Goal: Feedback & Contribution: Submit feedback/report problem

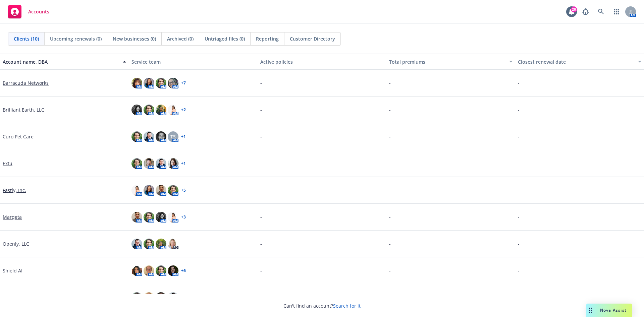
click at [20, 189] on link "Fastly, Inc." at bounding box center [14, 190] width 23 height 7
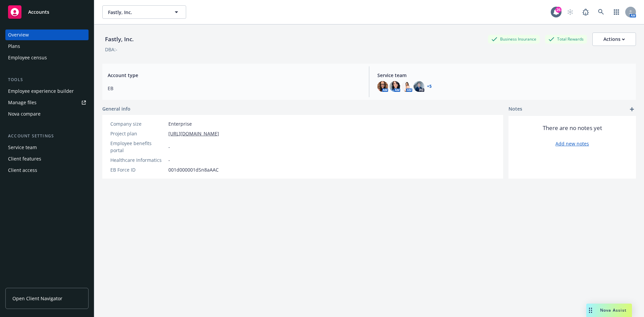
click at [30, 48] on div "Plans" at bounding box center [47, 46] width 78 height 11
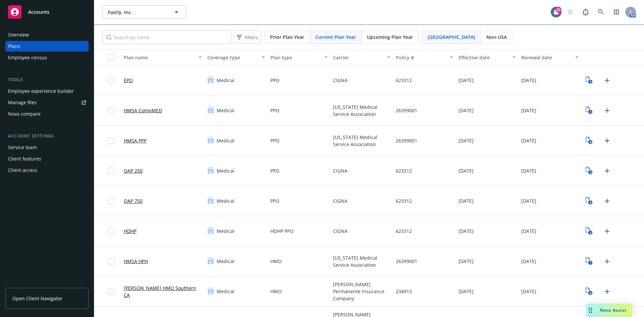
click at [401, 35] on span "Upcoming Plan Year" at bounding box center [390, 37] width 46 height 7
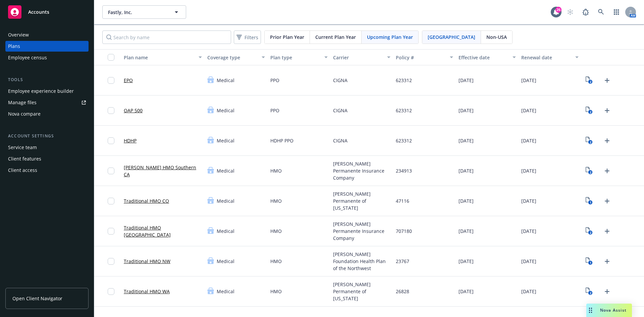
click at [327, 45] on div "Filters Prior Plan Year Current Plan Year Upcoming Plan Year USA Non-USA" at bounding box center [369, 37] width 550 height 24
click at [328, 41] on div "Current Plan Year" at bounding box center [336, 37] width 52 height 13
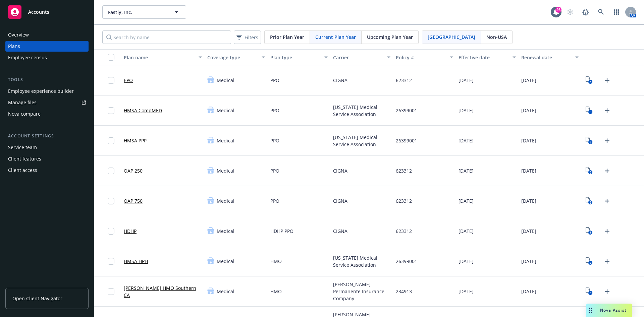
scroll to position [555, 0]
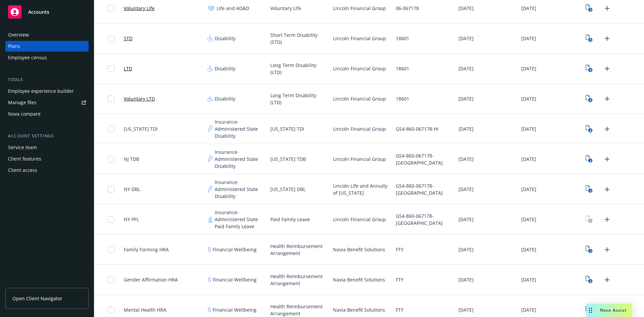
click at [584, 152] on div "2" at bounding box center [612, 159] width 63 height 30
click at [586, 158] on icon "2" at bounding box center [589, 159] width 7 height 8
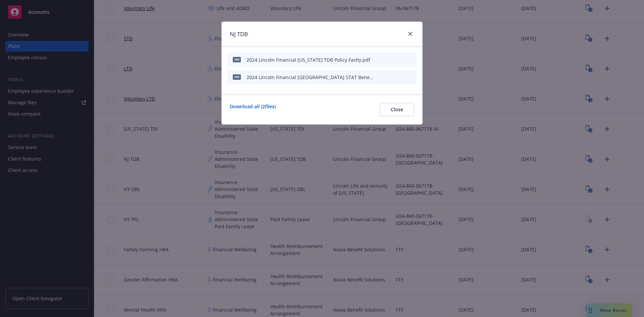
click at [398, 74] on icon "preview file" at bounding box center [400, 76] width 6 height 5
click at [386, 75] on div at bounding box center [395, 77] width 37 height 7
click at [390, 75] on icon "download file" at bounding box center [388, 76] width 5 height 5
click at [390, 58] on icon "download file" at bounding box center [388, 59] width 5 height 5
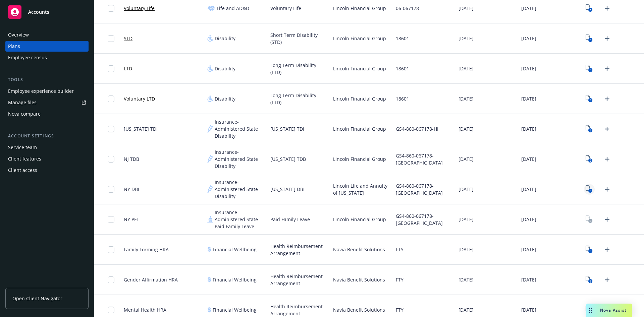
click at [586, 189] on icon "3" at bounding box center [589, 189] width 7 height 8
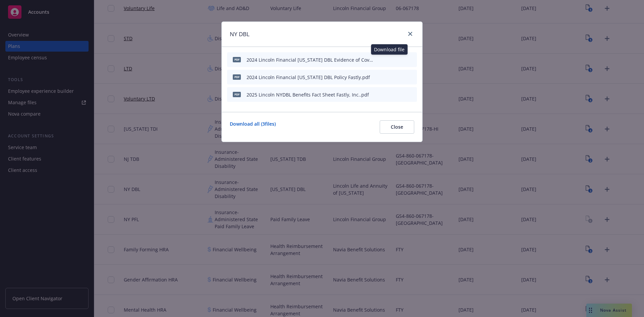
click at [389, 58] on icon "download file" at bounding box center [388, 59] width 5 height 5
click at [388, 76] on icon "download file" at bounding box center [389, 76] width 4 height 4
click at [390, 94] on icon "download file" at bounding box center [388, 94] width 5 height 5
click at [402, 129] on span "Close" at bounding box center [397, 127] width 12 height 6
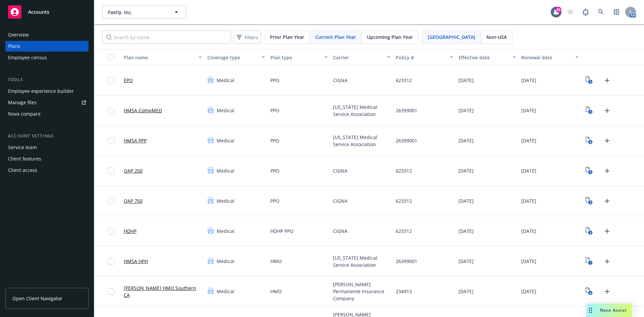
click at [387, 36] on span "Upcoming Plan Year" at bounding box center [390, 37] width 46 height 7
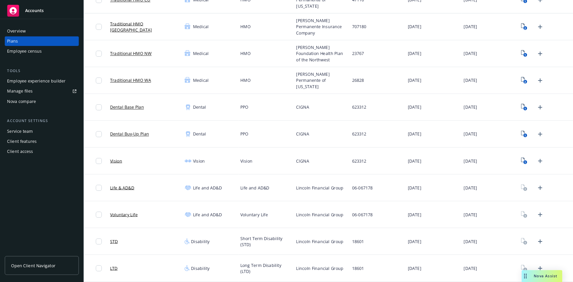
scroll to position [201, 0]
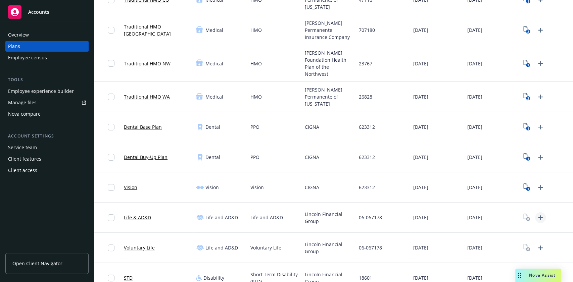
click at [536, 214] on icon "Upload Plan Documents" at bounding box center [540, 218] width 8 height 8
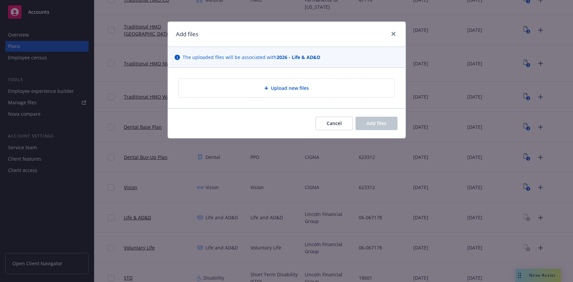
click at [296, 80] on div "Upload new files" at bounding box center [286, 88] width 215 height 18
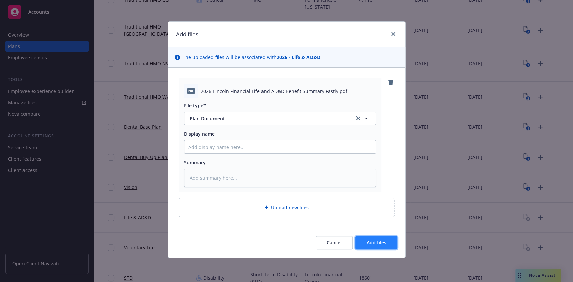
click at [389, 244] on button "Add files" at bounding box center [376, 242] width 42 height 13
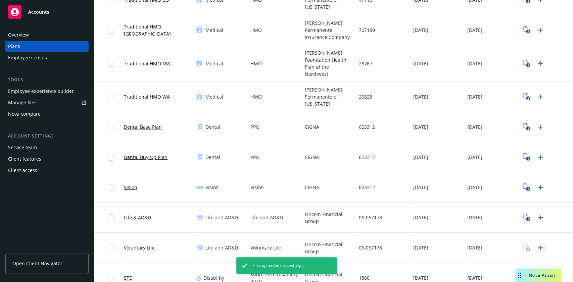
click at [535, 243] on link "Upload Plan Documents" at bounding box center [540, 248] width 11 height 11
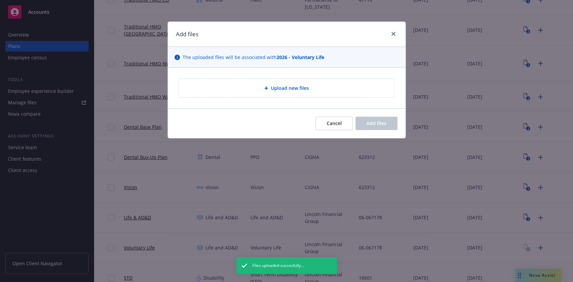
click at [269, 74] on div "Upload new files" at bounding box center [286, 88] width 237 height 41
click at [269, 82] on div "Upload new files" at bounding box center [286, 88] width 215 height 18
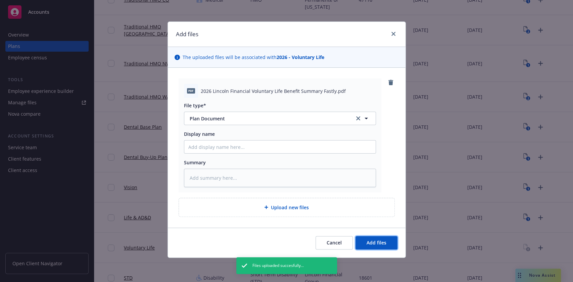
click at [363, 244] on button "Add files" at bounding box center [376, 242] width 42 height 13
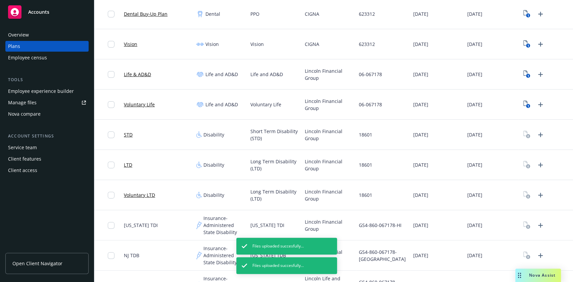
scroll to position [335, 0]
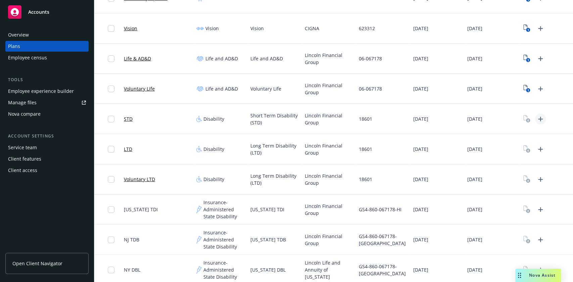
click at [536, 115] on icon "Upload Plan Documents" at bounding box center [540, 119] width 8 height 8
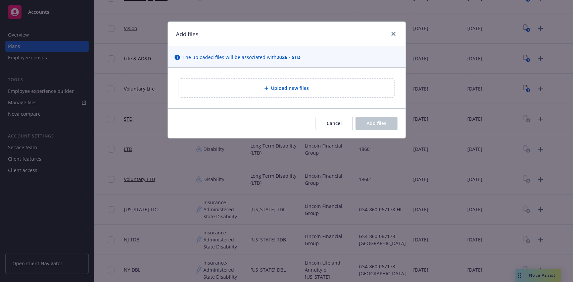
click at [288, 93] on div "Upload new files" at bounding box center [286, 88] width 215 height 18
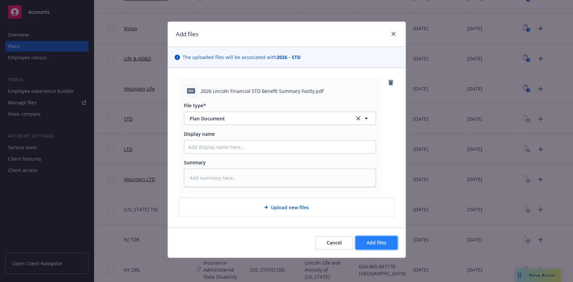
click at [375, 239] on span "Add files" at bounding box center [376, 242] width 20 height 6
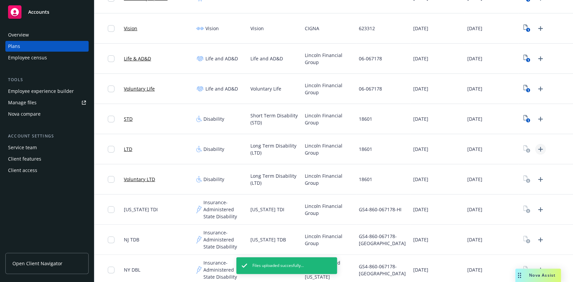
click at [538, 147] on icon "Upload Plan Documents" at bounding box center [540, 149] width 5 height 5
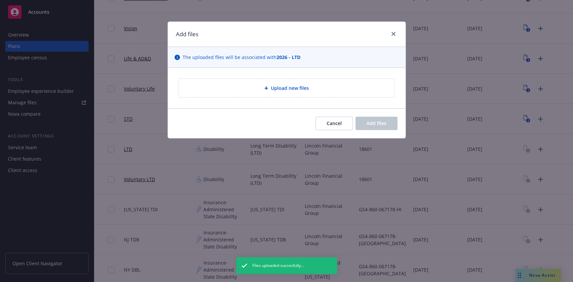
click at [363, 86] on div "Upload new files" at bounding box center [286, 88] width 205 height 8
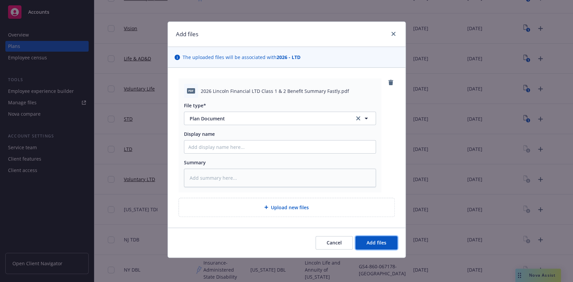
click at [367, 242] on span "Add files" at bounding box center [376, 242] width 20 height 6
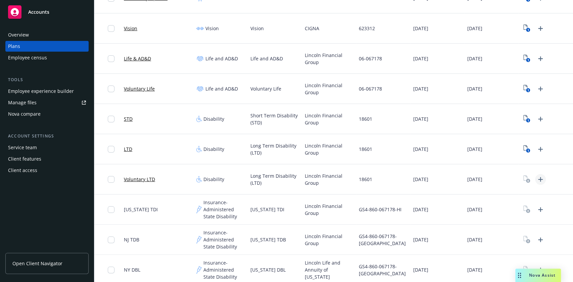
click at [536, 175] on icon "Upload Plan Documents" at bounding box center [540, 179] width 8 height 8
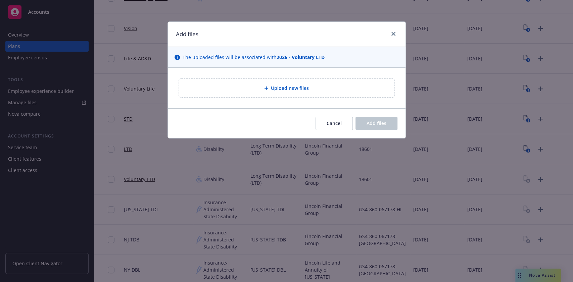
click at [301, 90] on span "Upload new files" at bounding box center [290, 88] width 38 height 7
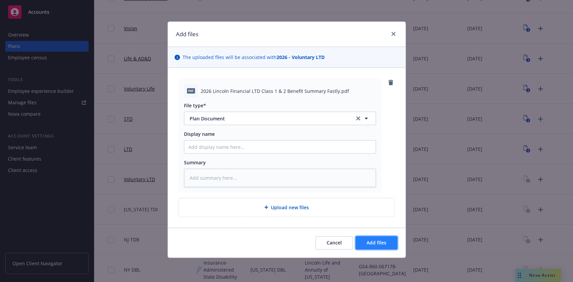
click at [392, 239] on button "Add files" at bounding box center [376, 242] width 42 height 13
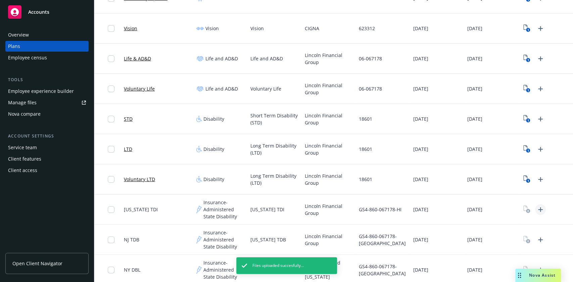
click at [536, 206] on icon "Upload Plan Documents" at bounding box center [540, 210] width 8 height 8
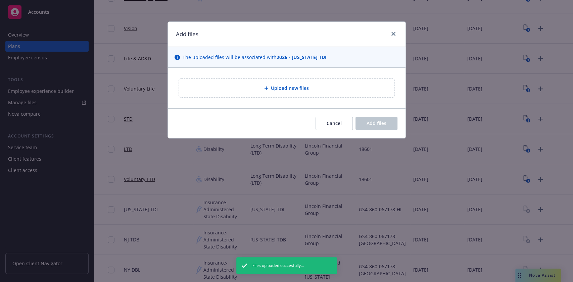
click at [341, 89] on div "Upload new files" at bounding box center [286, 88] width 205 height 8
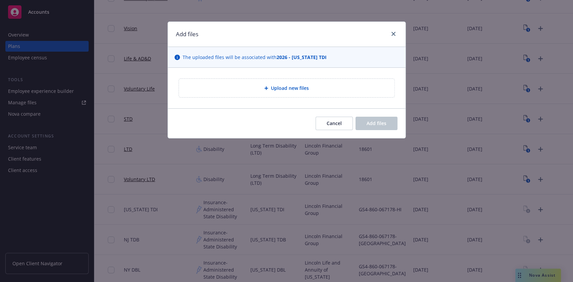
click at [354, 93] on div "Upload new files" at bounding box center [286, 88] width 215 height 18
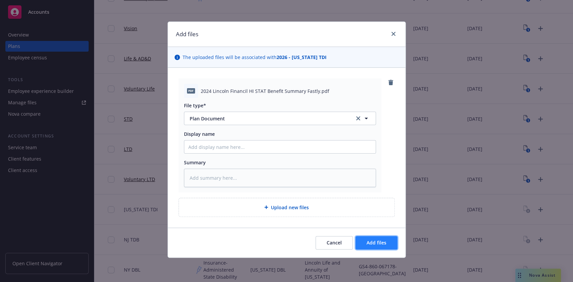
click at [360, 244] on button "Add files" at bounding box center [376, 242] width 42 height 13
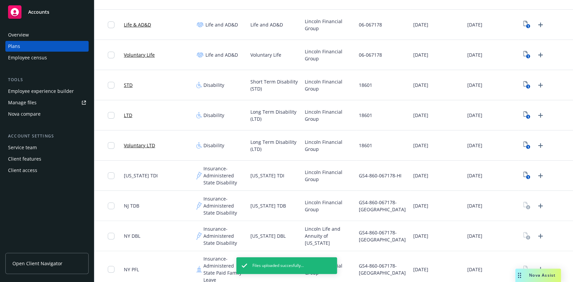
scroll to position [380, 0]
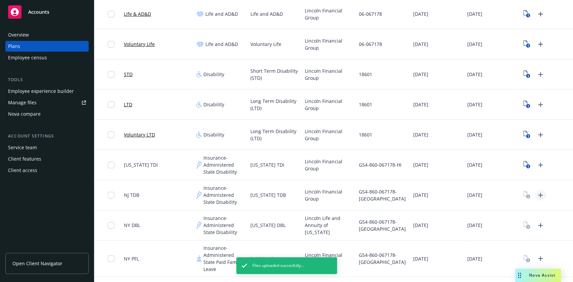
click at [538, 193] on icon "Upload Plan Documents" at bounding box center [540, 195] width 5 height 5
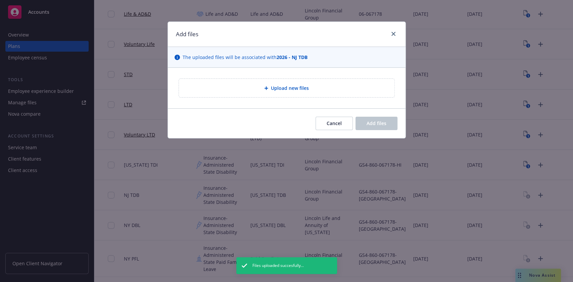
click at [281, 85] on span "Upload new files" at bounding box center [290, 88] width 38 height 7
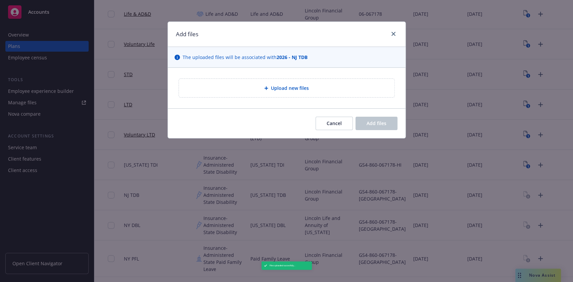
click at [343, 130] on div "Cancel Add files" at bounding box center [286, 123] width 237 height 30
click at [341, 121] on span "Cancel" at bounding box center [333, 123] width 15 height 6
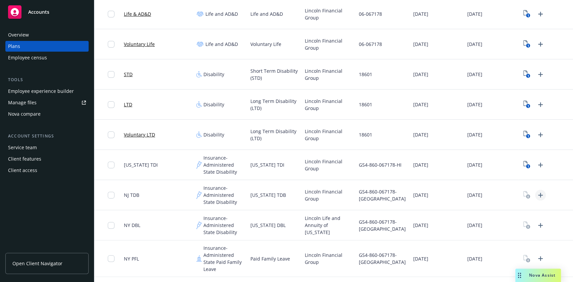
click at [538, 193] on icon "Upload Plan Documents" at bounding box center [540, 195] width 5 height 5
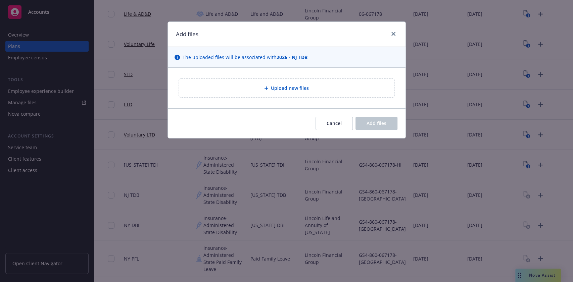
click at [249, 83] on div "Upload new files" at bounding box center [286, 88] width 215 height 18
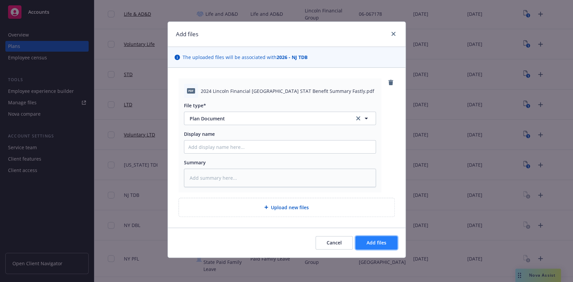
click at [382, 236] on button "Add files" at bounding box center [376, 242] width 42 height 13
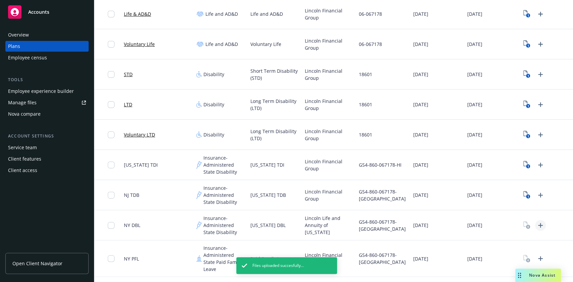
click at [538, 223] on icon "Upload Plan Documents" at bounding box center [540, 225] width 5 height 5
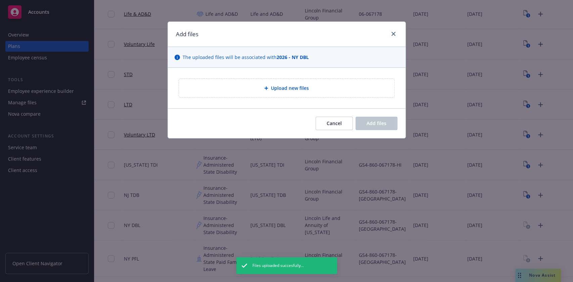
click at [325, 95] on div "Upload new files" at bounding box center [286, 88] width 215 height 18
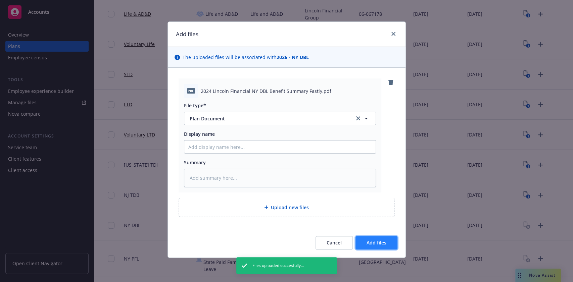
click at [379, 236] on button "Add files" at bounding box center [376, 242] width 42 height 13
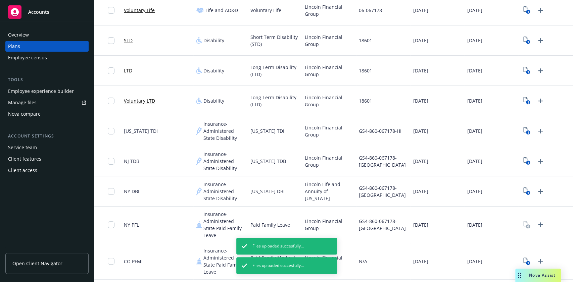
scroll to position [425, 0]
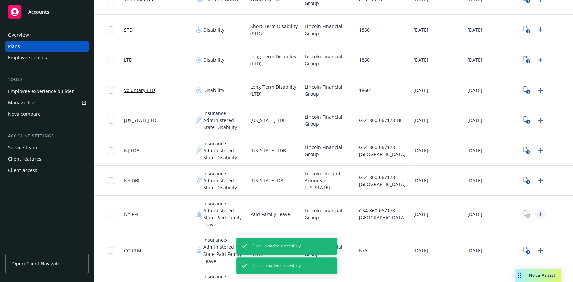
click at [535, 211] on link "Upload Plan Documents" at bounding box center [540, 214] width 11 height 11
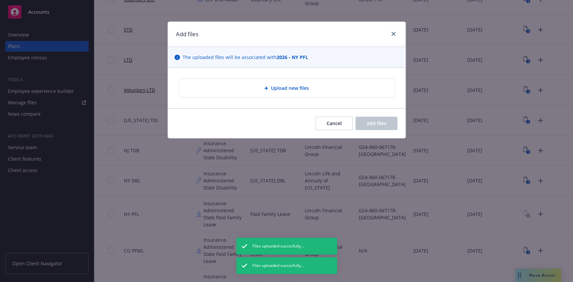
click at [356, 100] on div "Upload new files" at bounding box center [286, 88] width 237 height 41
click at [349, 86] on div "Upload new files" at bounding box center [286, 88] width 205 height 8
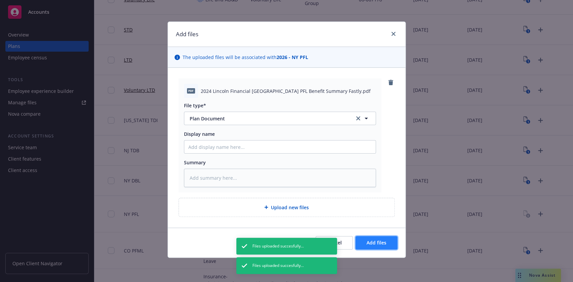
click at [374, 239] on span "Add files" at bounding box center [376, 242] width 20 height 6
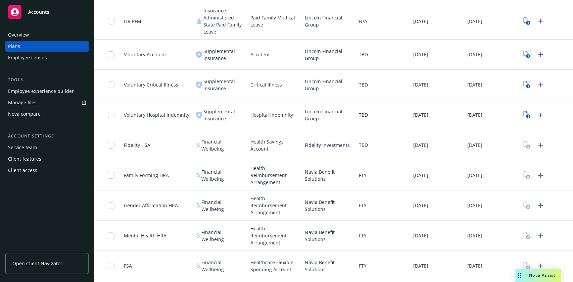
scroll to position [738, 0]
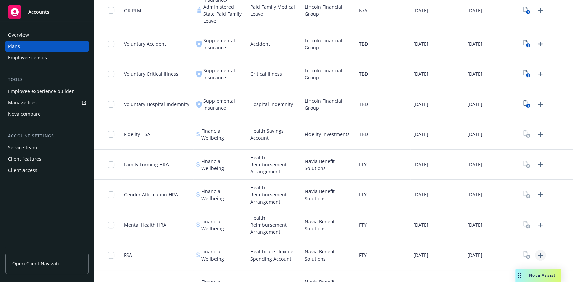
click at [536, 251] on icon "Upload Plan Documents" at bounding box center [540, 255] width 8 height 8
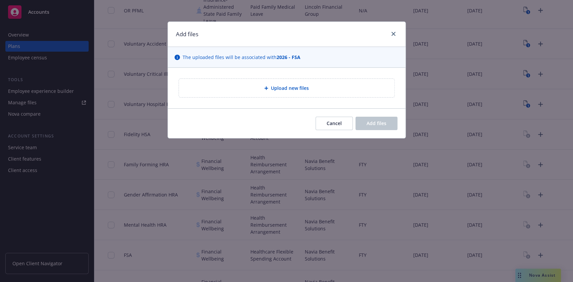
click at [253, 86] on div "Upload new files" at bounding box center [286, 88] width 205 height 8
click at [335, 91] on div "Upload new files" at bounding box center [286, 88] width 205 height 8
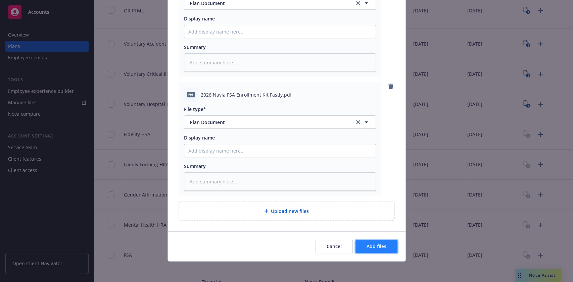
click at [392, 240] on button "Add files" at bounding box center [376, 246] width 42 height 13
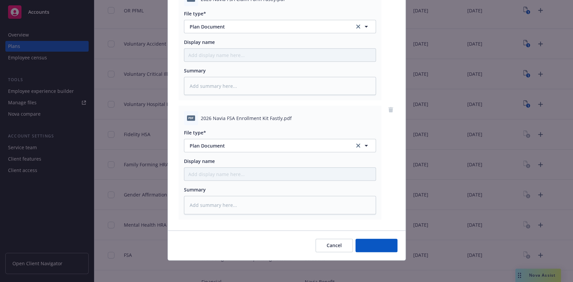
scroll to position [329, 0]
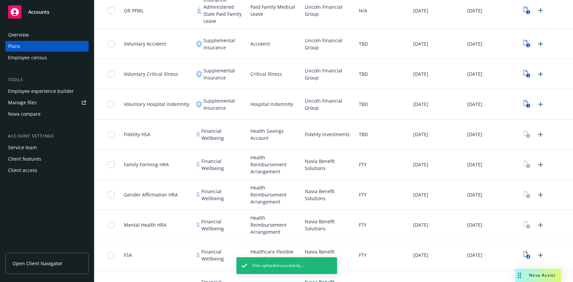
scroll to position [827, 0]
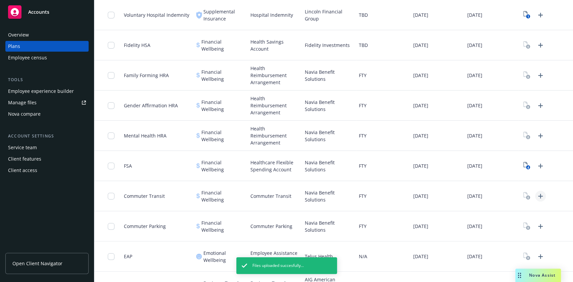
click at [535, 191] on link "Upload Plan Documents" at bounding box center [540, 196] width 11 height 11
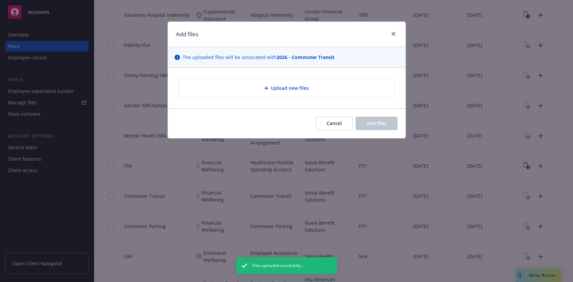
click at [353, 82] on div "Upload new files" at bounding box center [286, 88] width 215 height 18
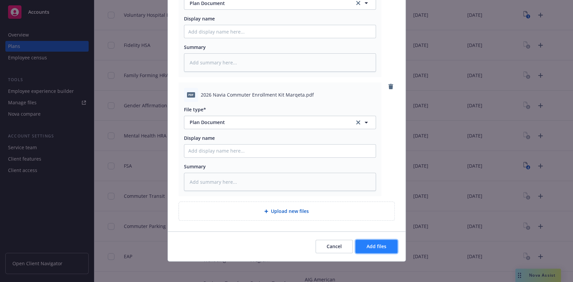
click at [361, 251] on button "Add files" at bounding box center [376, 246] width 42 height 13
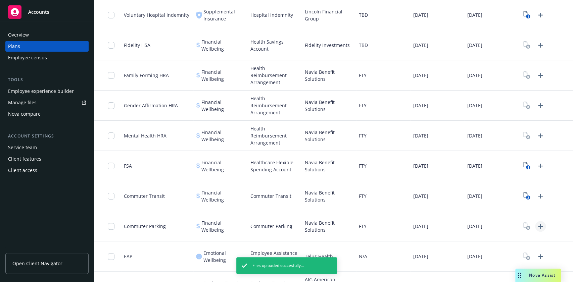
click at [536, 222] on icon "Upload Plan Documents" at bounding box center [540, 226] width 8 height 8
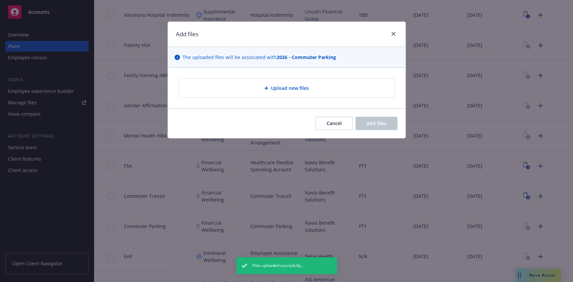
click at [272, 88] on span "Upload new files" at bounding box center [290, 88] width 38 height 7
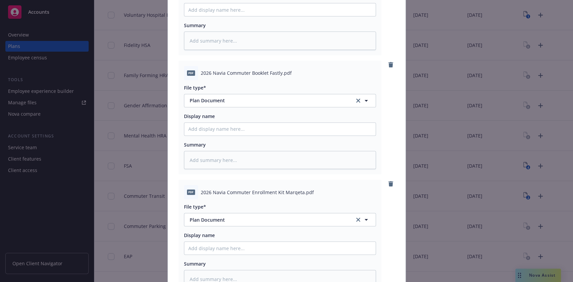
scroll to position [235, 0]
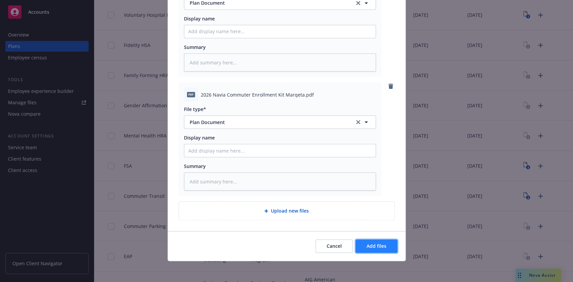
click at [385, 244] on button "Add files" at bounding box center [376, 245] width 42 height 13
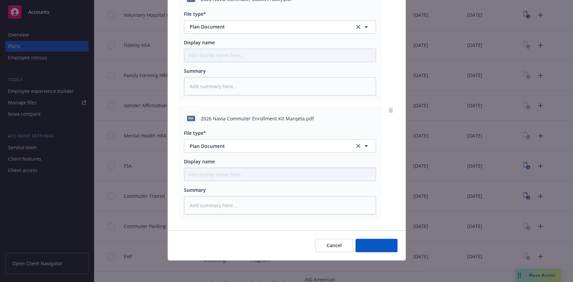
scroll to position [210, 0]
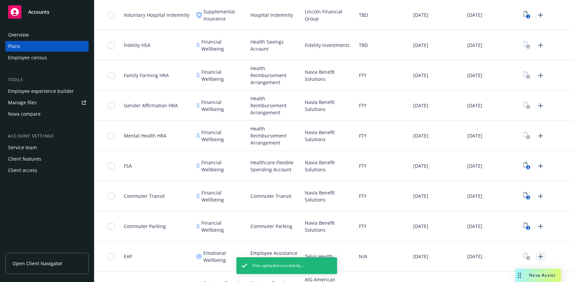
click at [536, 253] on icon "Upload Plan Documents" at bounding box center [540, 257] width 8 height 8
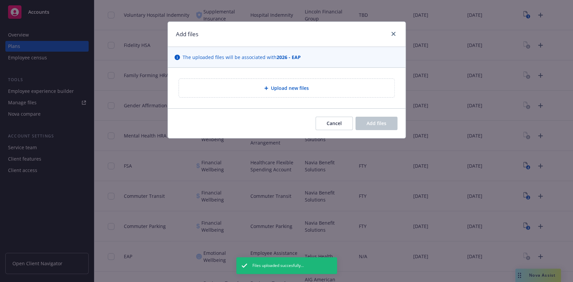
click at [321, 93] on div "Upload new files" at bounding box center [286, 88] width 215 height 18
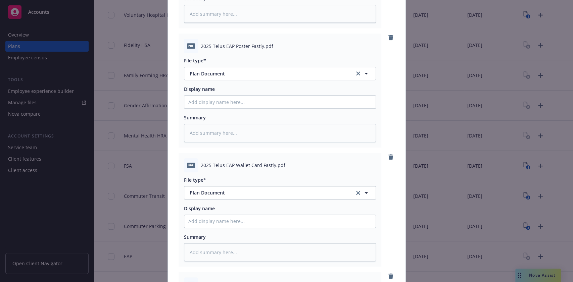
scroll to position [711, 0]
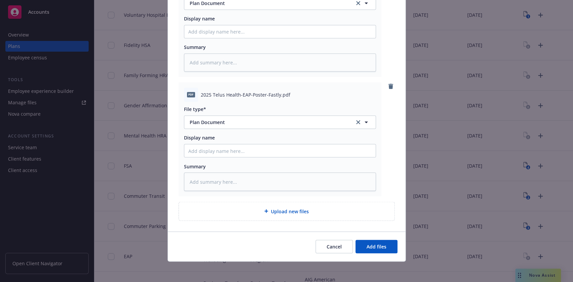
click at [378, 238] on div "Cancel Add files" at bounding box center [286, 246] width 237 height 30
click at [378, 241] on button "Add files" at bounding box center [376, 246] width 42 height 13
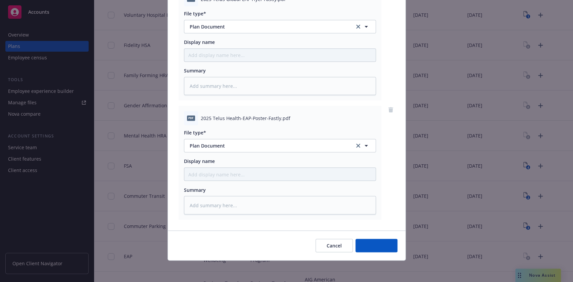
scroll to position [687, 0]
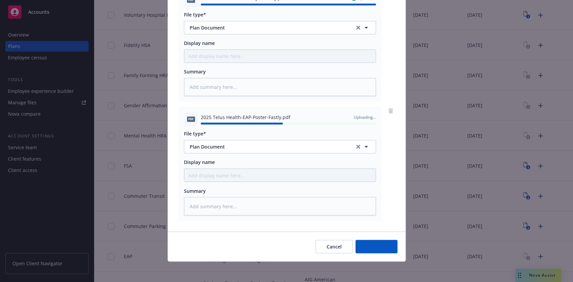
type textarea "x"
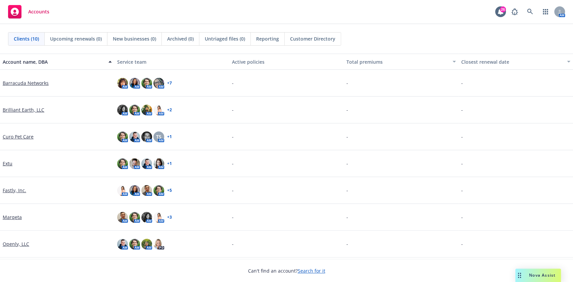
click at [22, 110] on link "Brilliant Earth, LLC" at bounding box center [24, 109] width 42 height 7
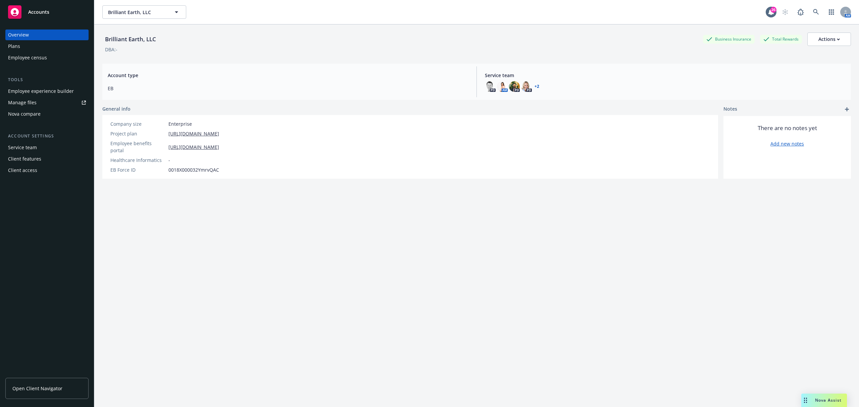
click at [46, 89] on div "Employee experience builder" at bounding box center [41, 91] width 66 height 11
click at [46, 100] on link "Manage files" at bounding box center [46, 102] width 83 height 11
click at [27, 211] on link "Open Client Navigator" at bounding box center [46, 388] width 83 height 21
click at [42, 46] on div "Plans" at bounding box center [47, 46] width 78 height 11
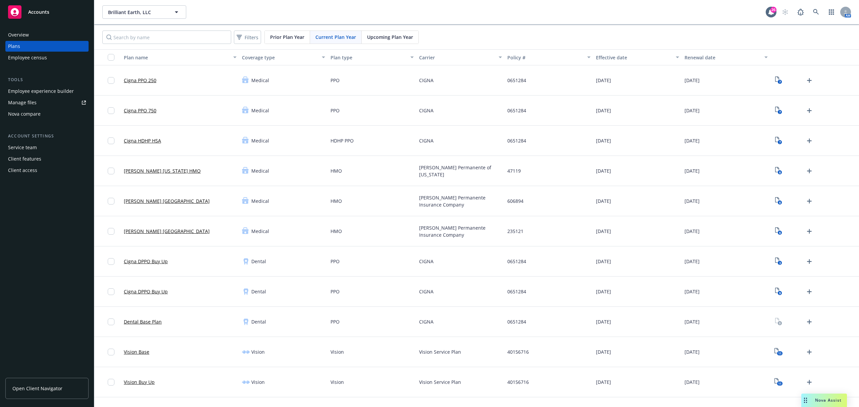
click at [49, 100] on link "Manage files" at bounding box center [46, 102] width 83 height 11
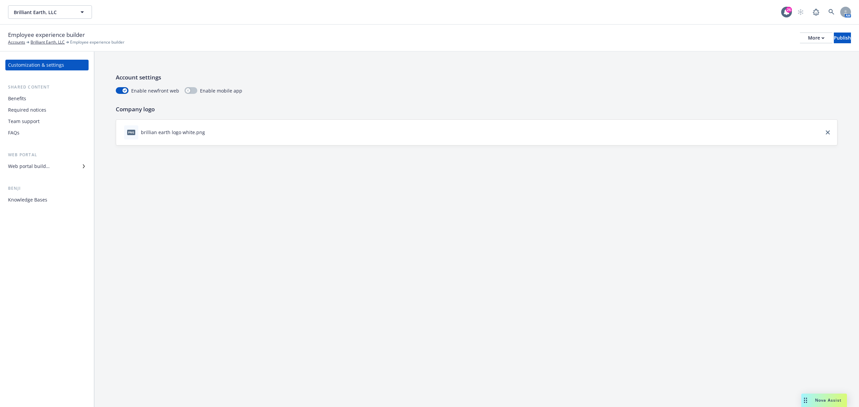
click at [34, 101] on div "Benefits" at bounding box center [47, 98] width 78 height 11
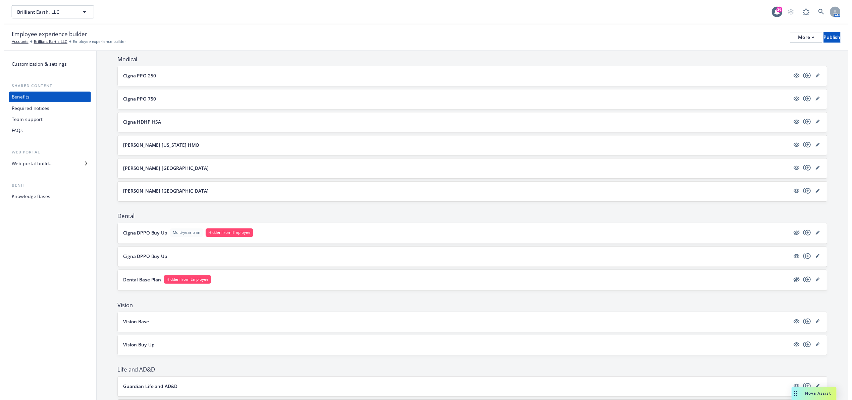
scroll to position [89, 0]
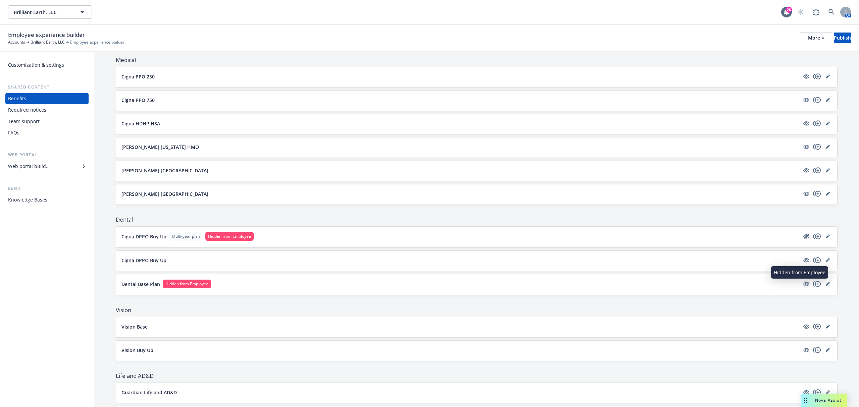
click at [803, 285] on icon "hidden" at bounding box center [806, 284] width 6 height 4
click at [824, 264] on div at bounding box center [817, 260] width 30 height 8
click at [825, 261] on icon "editPencil" at bounding box center [827, 260] width 4 height 4
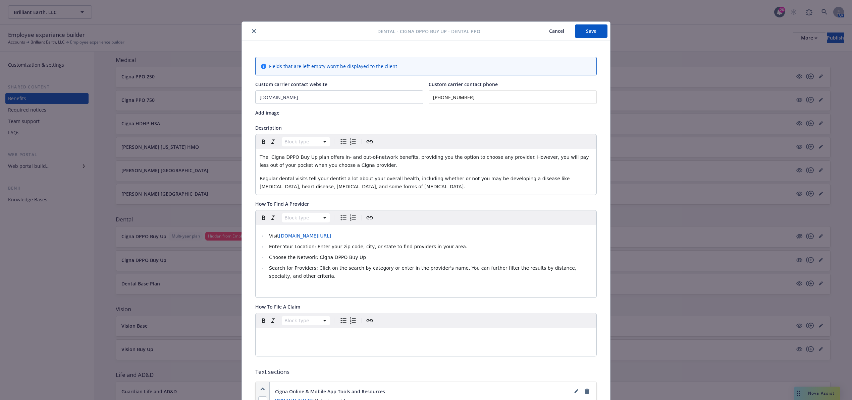
scroll to position [20, 0]
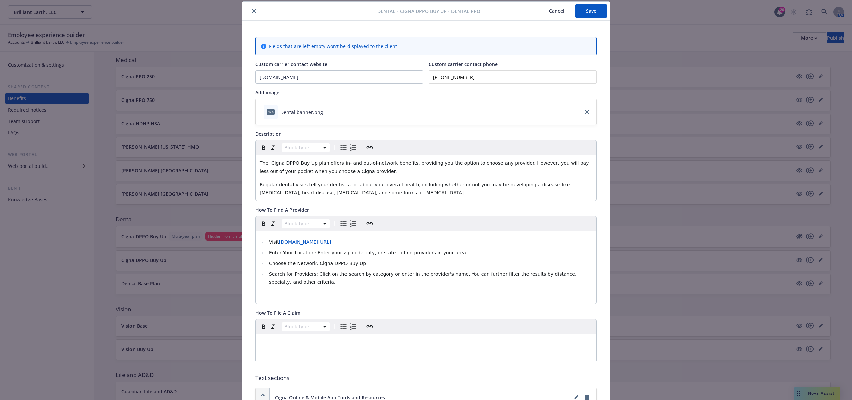
click at [481, 74] on input "(800) 244-6224" at bounding box center [513, 76] width 168 height 13
click at [382, 184] on span "Regular dental visits tell your dentist a lot about your overall health, includ…" at bounding box center [416, 188] width 312 height 13
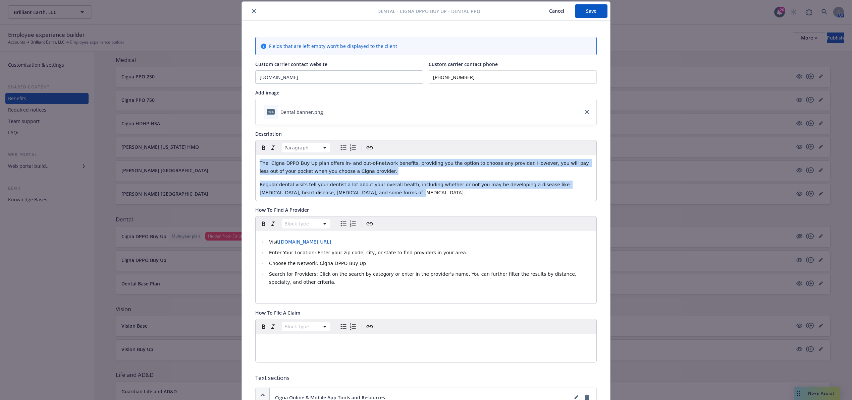
copy div "The Cigna DPPO Buy Up plan offers in- and out-of-network benefits, providing yo…"
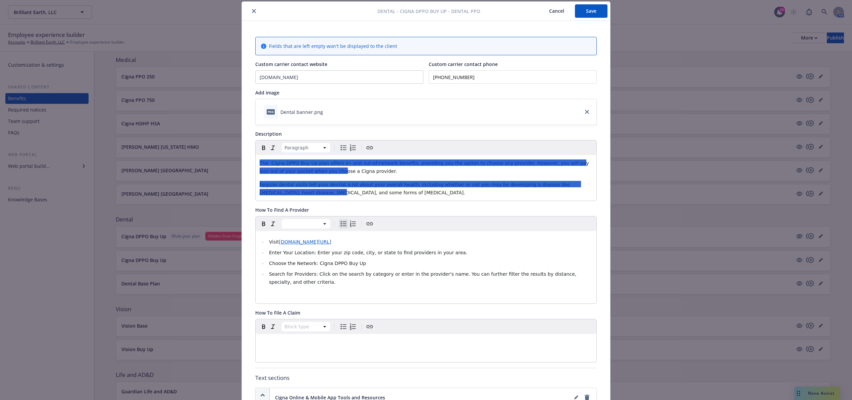
click at [313, 271] on li "Search for Providers: Click on the search by category or enter in the provider'…" at bounding box center [429, 278] width 325 height 16
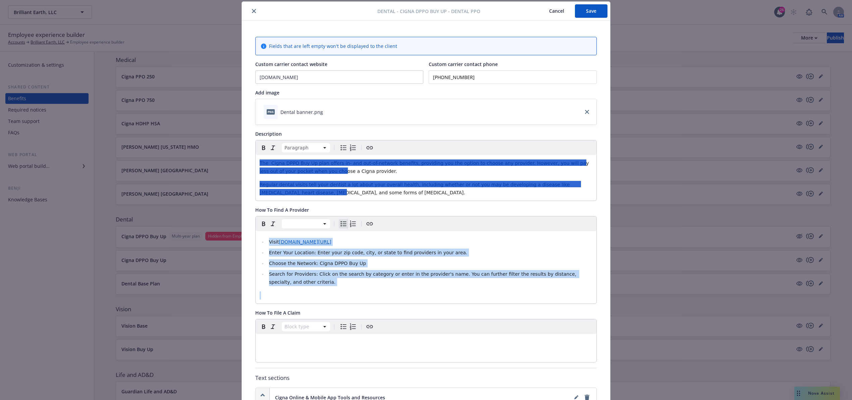
copy ul "Visit www.cignadentalplans.com/dentist-search Enter Your Location: Enter your z…"
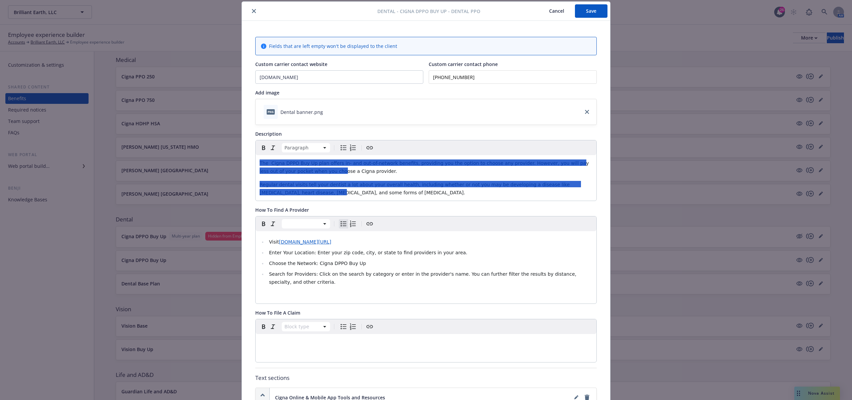
click at [353, 337] on div "editable markdown" at bounding box center [426, 342] width 341 height 16
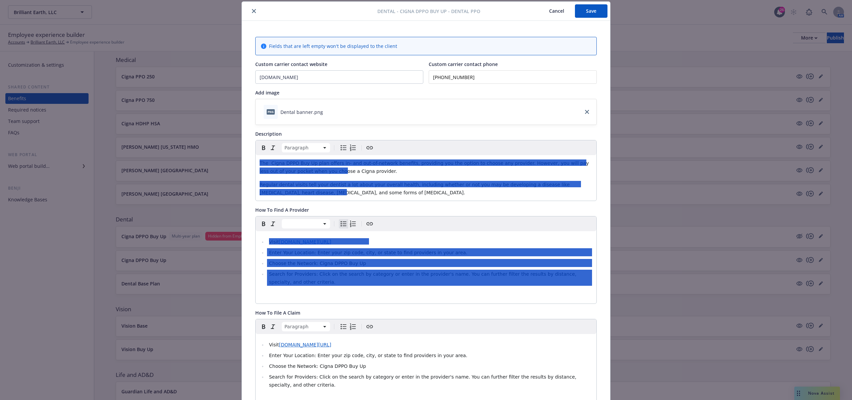
scroll to position [22, 0]
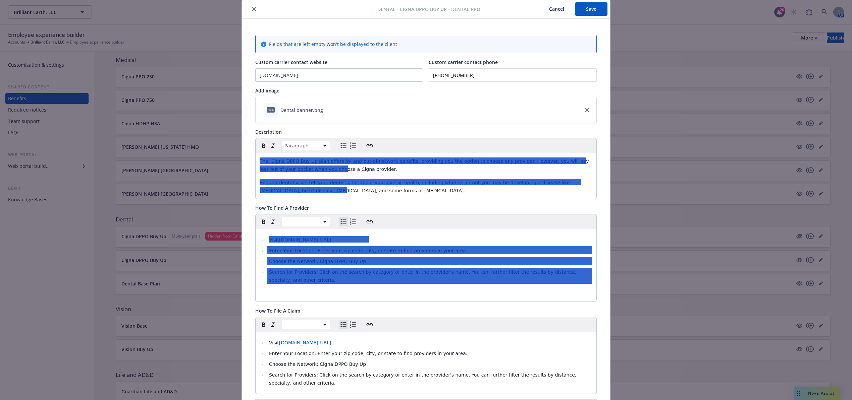
click at [378, 172] on p "The Cigna DPPO Buy Up plan offers in- and out-of-network benefits, providing yo…" at bounding box center [426, 165] width 333 height 16
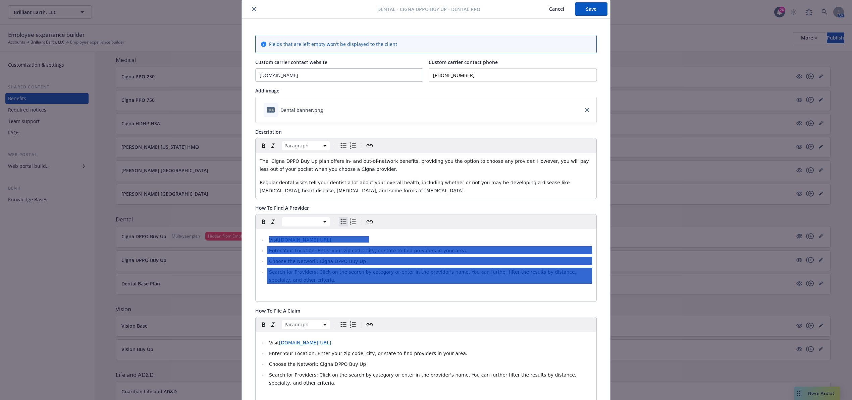
click at [394, 199] on div "The Cigna DPPO Buy Up plan offers in- and out-of-network benefits, providing yo…" at bounding box center [426, 176] width 341 height 46
click at [393, 174] on div "The Cigna DPPO Buy Up plan offers in- and out-of-network benefits, providing yo…" at bounding box center [426, 176] width 341 height 46
click at [325, 282] on div at bounding box center [429, 276] width 325 height 16
click at [333, 265] on div at bounding box center [429, 261] width 325 height 8
click at [328, 276] on div at bounding box center [429, 276] width 325 height 16
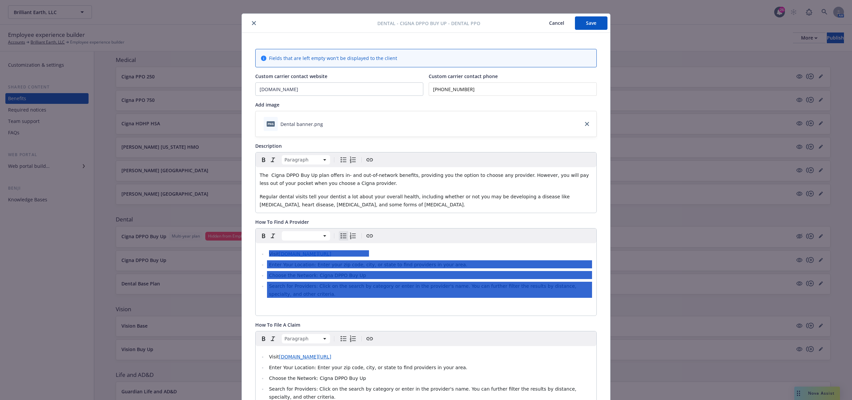
scroll to position [0, 0]
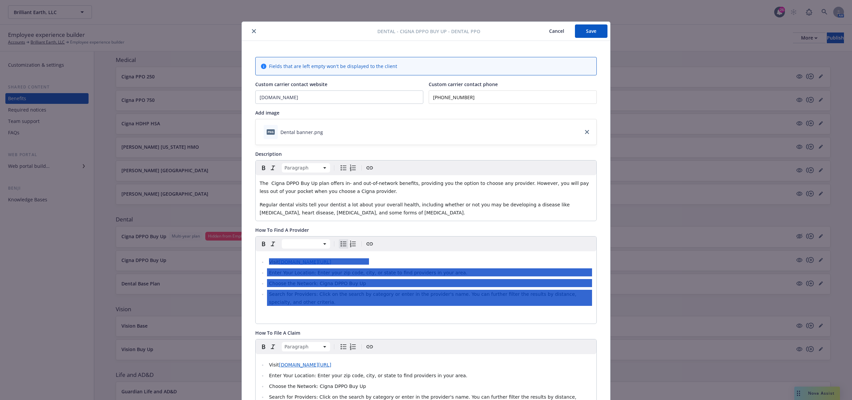
drag, startPoint x: 258, startPoint y: 29, endPoint x: 253, endPoint y: 32, distance: 5.9
click at [256, 30] on div at bounding box center [311, 31] width 133 height 8
click at [253, 32] on button "close" at bounding box center [254, 31] width 8 height 8
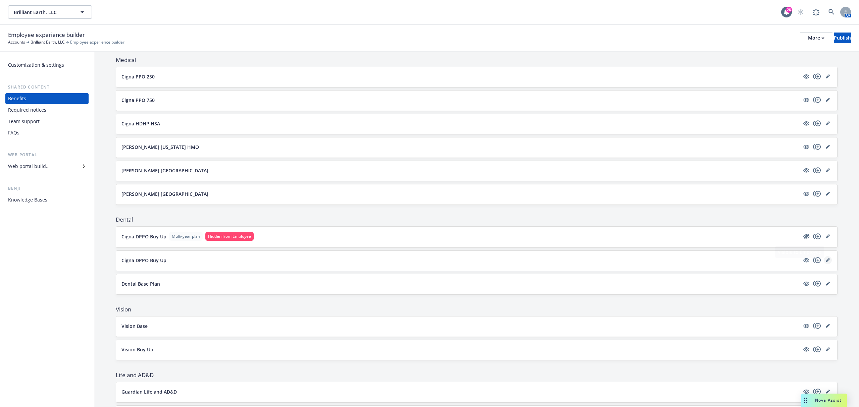
click at [825, 260] on icon "editPencil" at bounding box center [827, 260] width 4 height 4
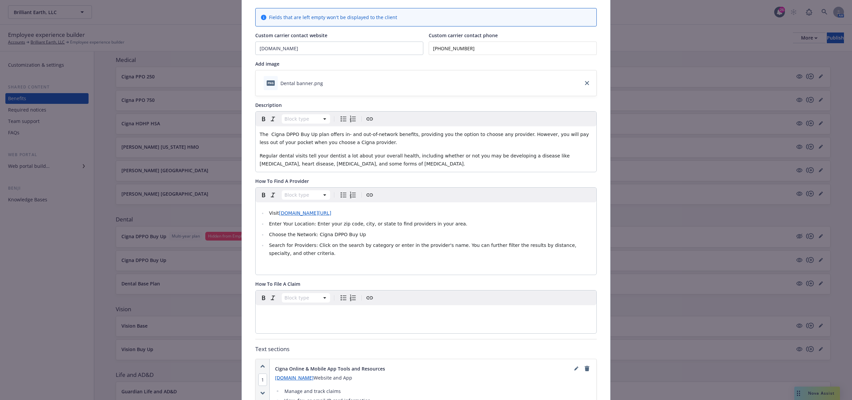
scroll to position [65, 0]
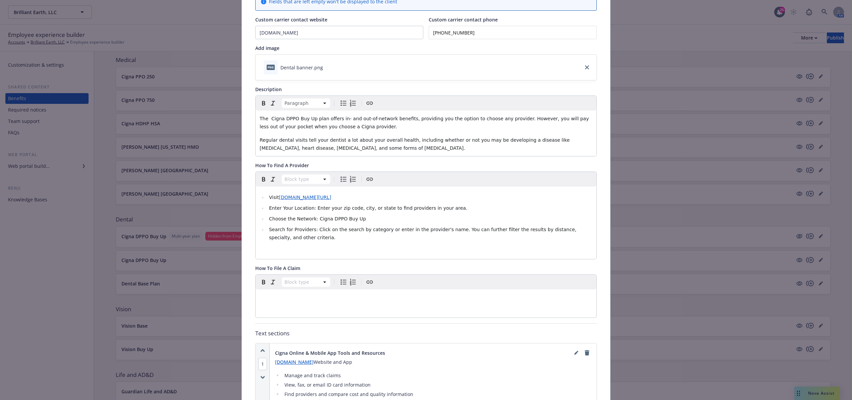
click at [380, 149] on p "Regular dental visits tell your dentist a lot about your overall health, includ…" at bounding box center [426, 144] width 333 height 16
click at [372, 217] on li "Choose the Network: Cigna DPPO Buy Up" at bounding box center [429, 219] width 325 height 8
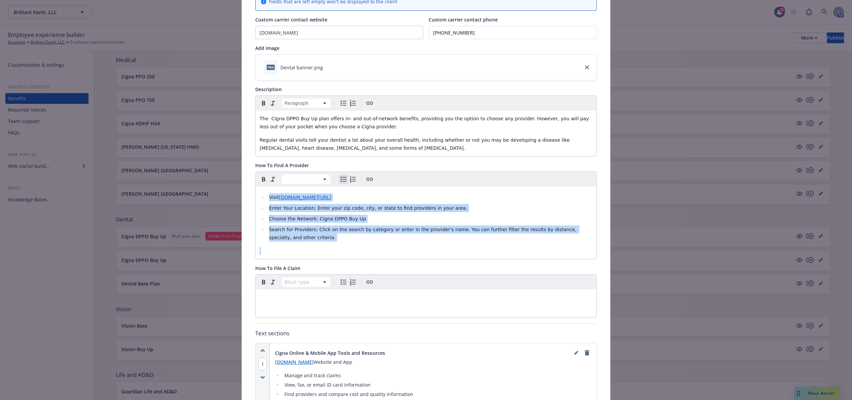
copy ul "Visit www.cignadentalplans.com/dentist-search Enter Your Location: Enter your z…"
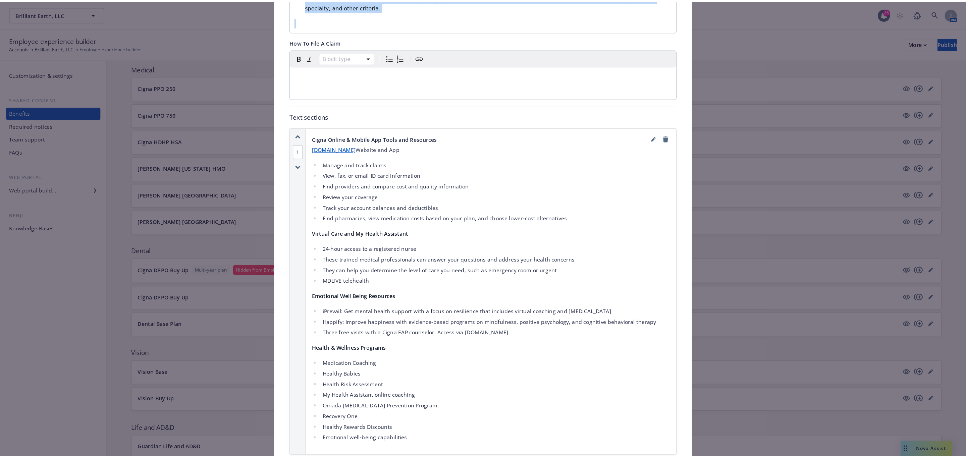
scroll to position [294, 0]
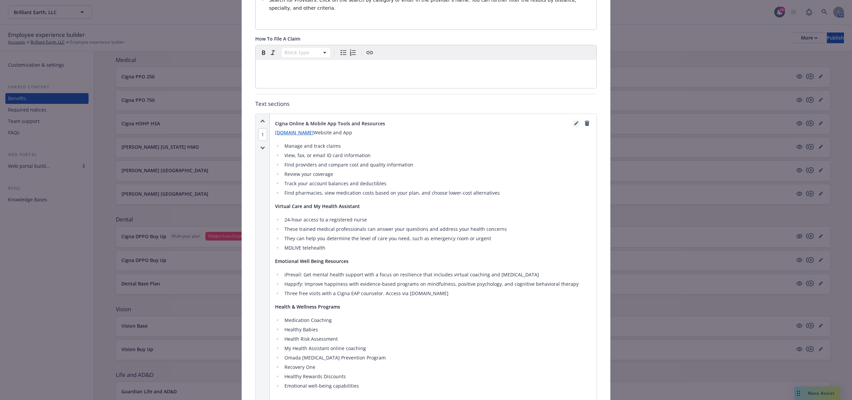
click at [572, 127] on link "editPencil" at bounding box center [576, 123] width 8 height 8
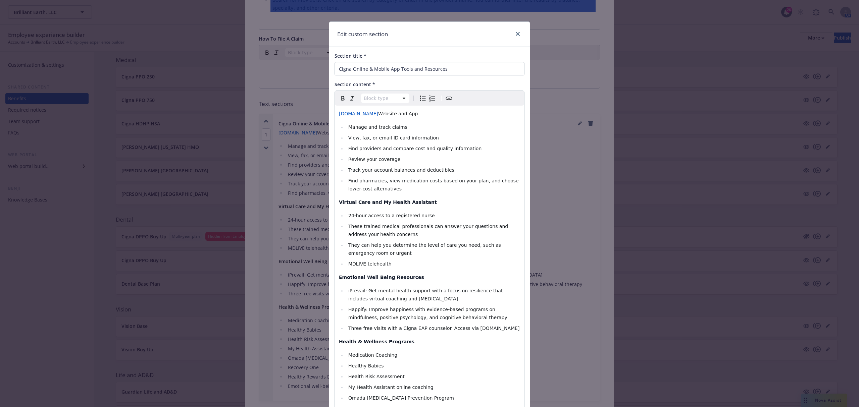
click at [431, 187] on li "Find pharmacies, view medication costs based on your plan, and choose lower-cos…" at bounding box center [433, 185] width 174 height 16
select select "paragraph"
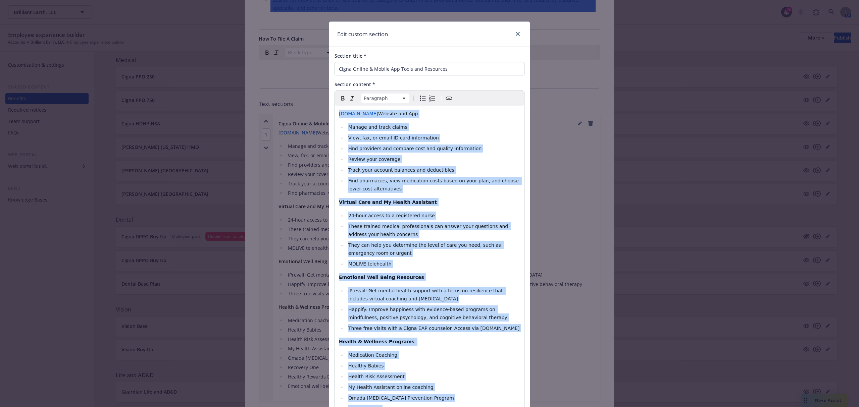
copy div "myCigna.com Website and App Manage and track claims View, fax, or email ID card…"
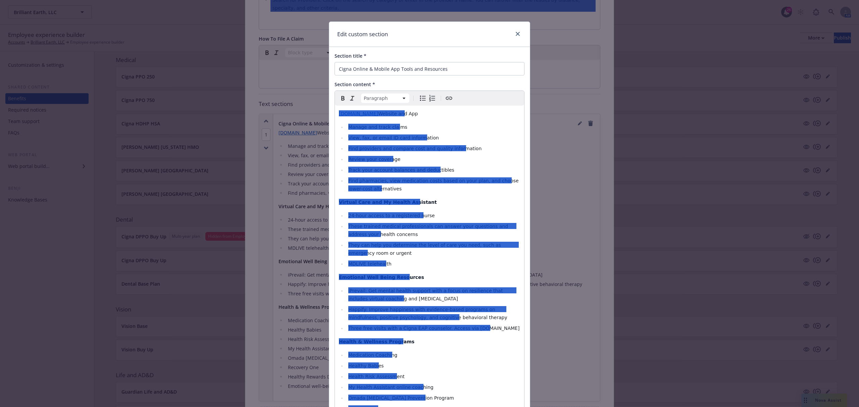
click at [376, 76] on div "Section title * Cigna Online & Mobile App Tools and Resources Section content *…" at bounding box center [429, 252] width 201 height 411
click at [379, 71] on input "Cigna Online & Mobile App Tools and Resources" at bounding box center [429, 68] width 190 height 13
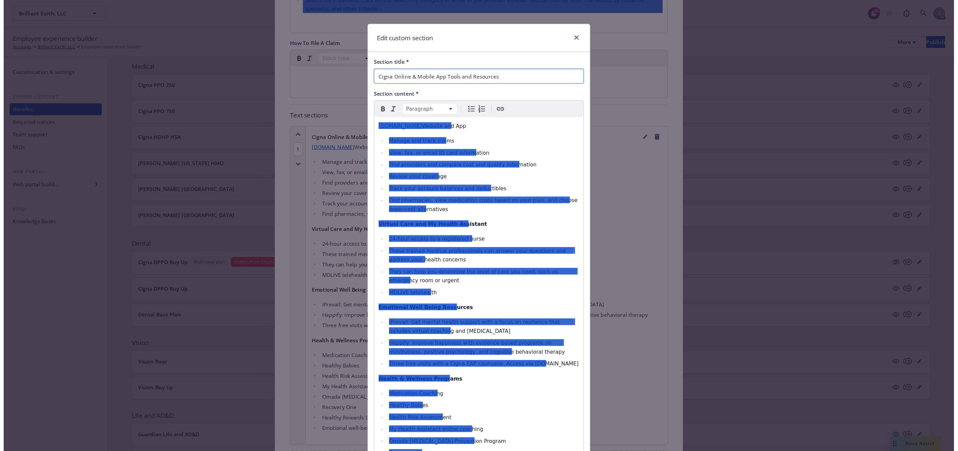
scroll to position [0, 0]
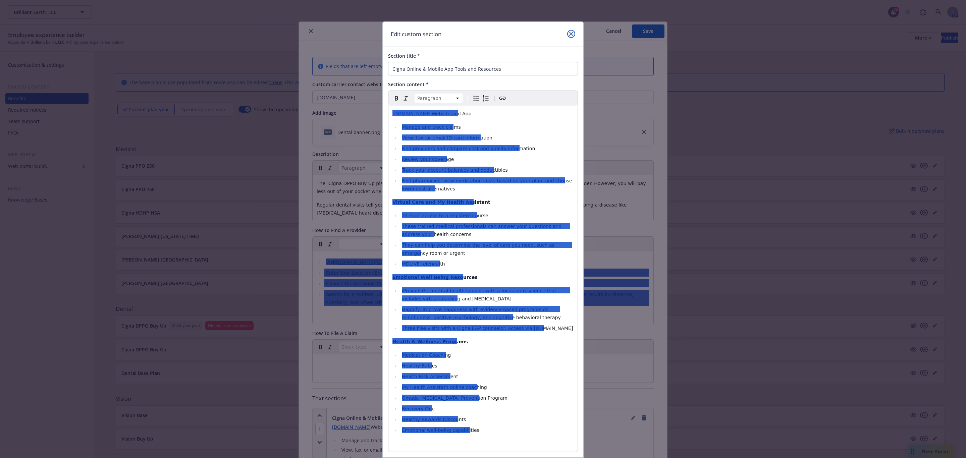
click at [569, 35] on icon "close" at bounding box center [571, 34] width 4 height 4
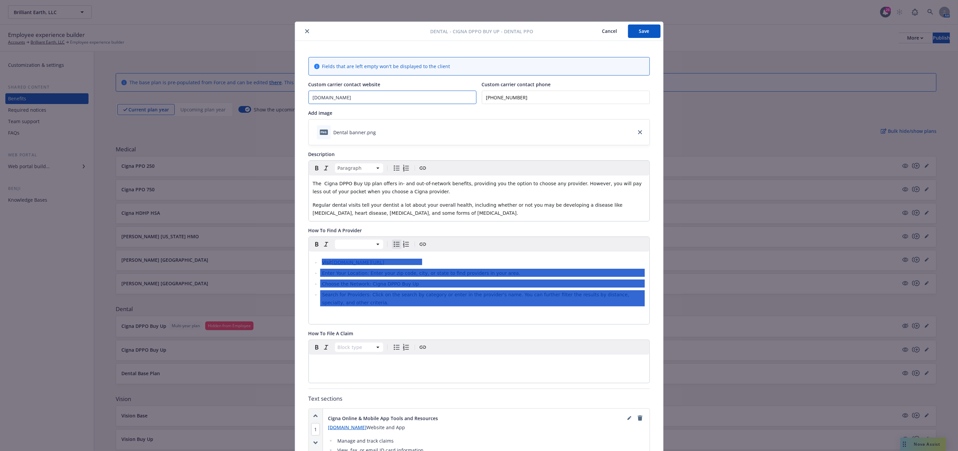
click at [370, 103] on input "[DOMAIN_NAME]" at bounding box center [392, 97] width 167 height 13
click at [527, 98] on input "[PHONE_NUMBER]" at bounding box center [566, 97] width 168 height 13
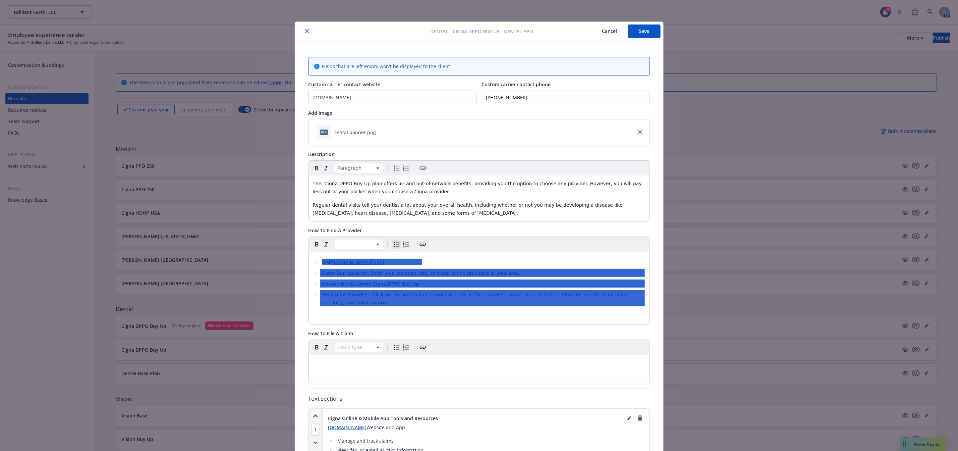
click at [527, 98] on input "[PHONE_NUMBER]" at bounding box center [566, 97] width 168 height 13
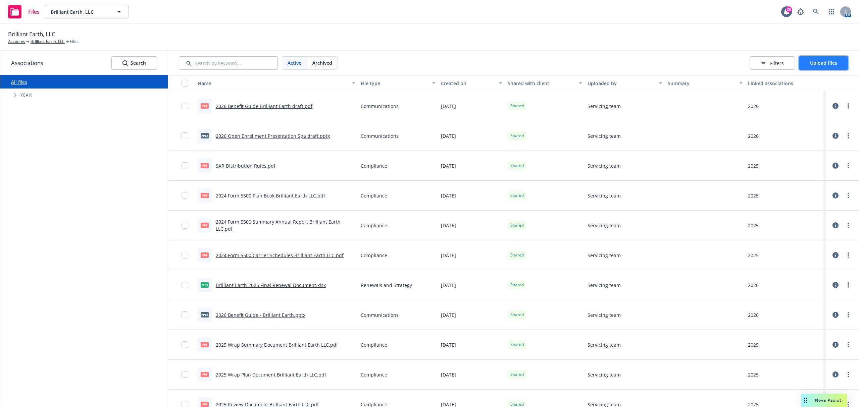
click at [807, 63] on button "Upload files" at bounding box center [823, 62] width 49 height 13
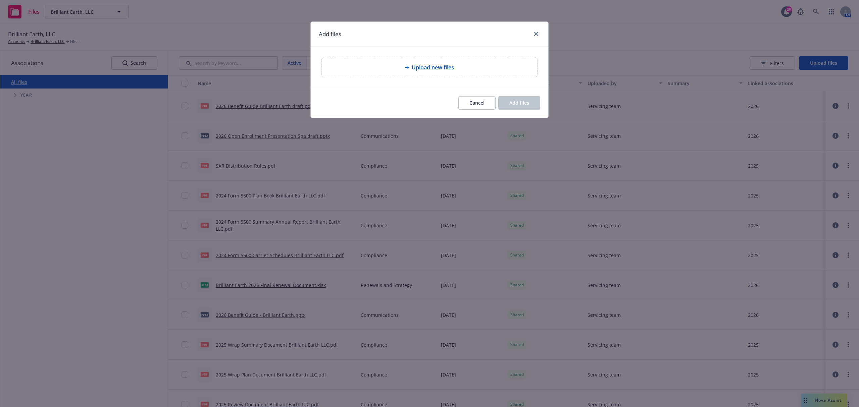
click at [413, 75] on div "Upload new files" at bounding box center [429, 67] width 215 height 19
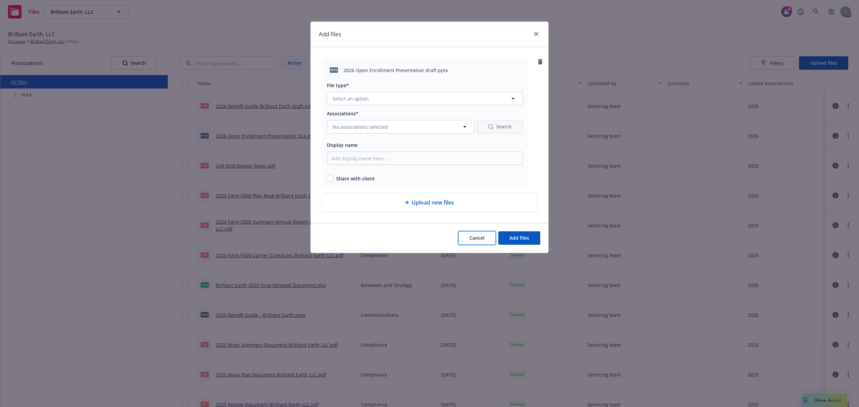
click at [471, 235] on button "Cancel" at bounding box center [476, 237] width 37 height 13
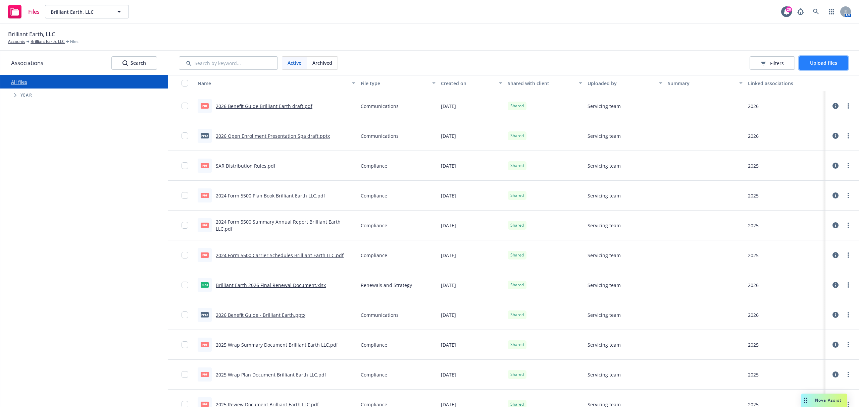
click at [815, 57] on button "Upload files" at bounding box center [823, 62] width 49 height 13
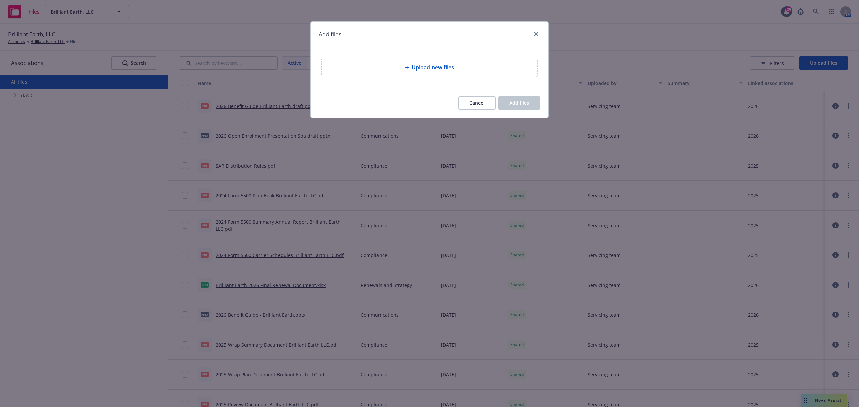
click at [440, 79] on div "Upload new files" at bounding box center [429, 67] width 237 height 41
click at [445, 69] on span "Upload new files" at bounding box center [433, 67] width 42 height 8
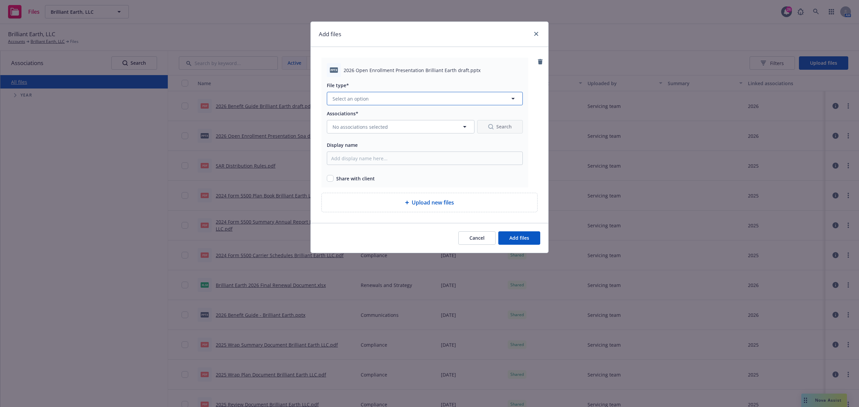
click at [394, 100] on button "Select an option" at bounding box center [425, 98] width 196 height 13
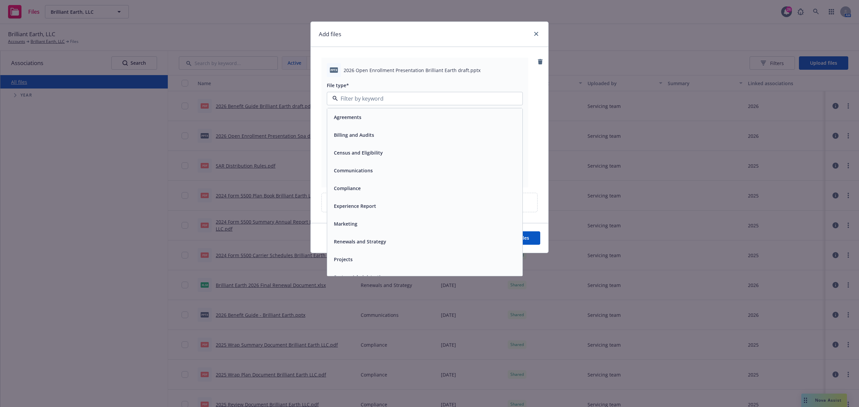
click at [364, 171] on span "Communications" at bounding box center [353, 170] width 39 height 7
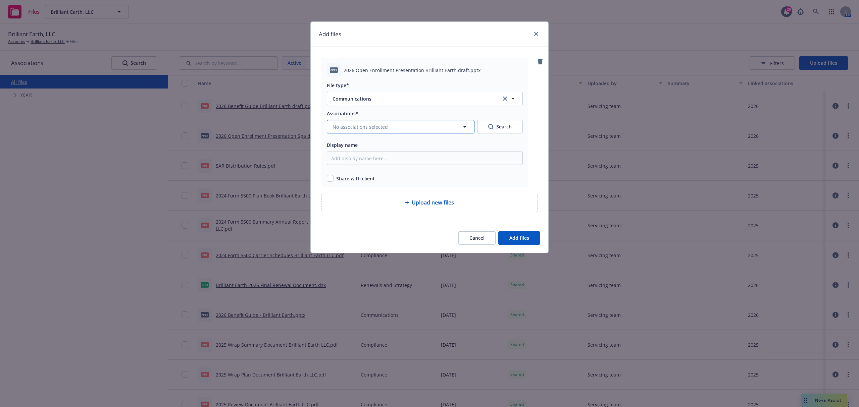
click at [377, 130] on span "No associations selected" at bounding box center [359, 126] width 55 height 7
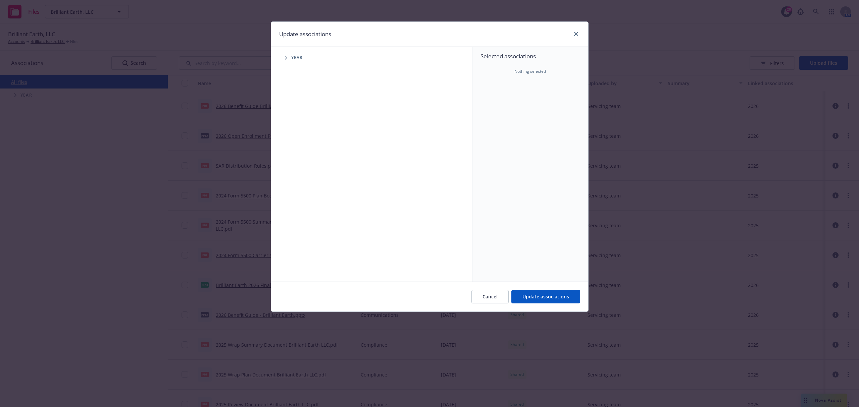
click at [283, 54] on span "Tree Example" at bounding box center [285, 57] width 11 height 11
click at [302, 163] on input "Tree Example" at bounding box center [303, 165] width 7 height 7
checkbox input "true"
click at [534, 295] on span "Update associations" at bounding box center [545, 296] width 47 height 6
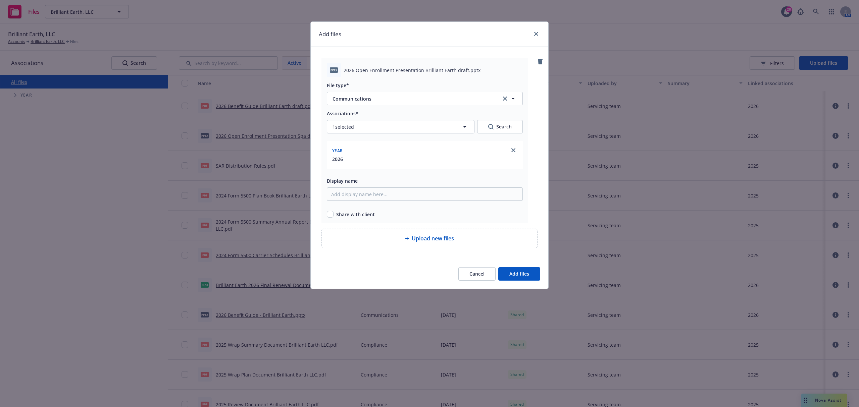
click at [372, 217] on span "Share with client" at bounding box center [355, 214] width 39 height 7
click at [350, 214] on span "Share with client" at bounding box center [355, 214] width 39 height 7
click at [325, 211] on div "pptx 2026 Open Enrollment Presentation Brilliant Earth draft.pptx File type* Co…" at bounding box center [424, 141] width 207 height 166
click at [329, 211] on input "checkbox" at bounding box center [330, 214] width 7 height 7
checkbox input "true"
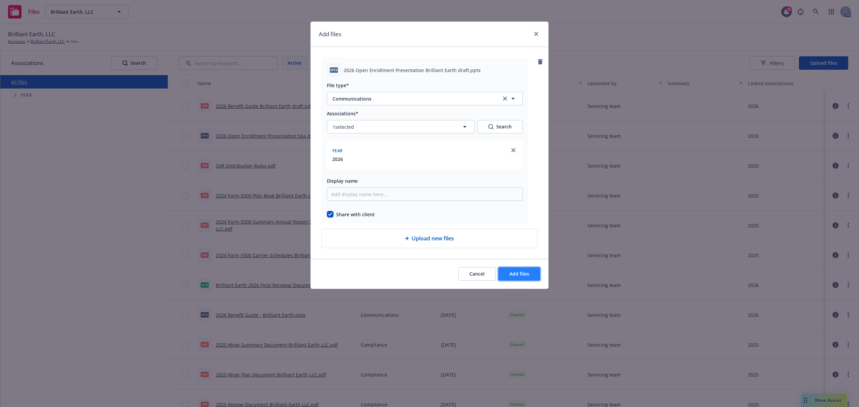
click at [498, 269] on button "Add files" at bounding box center [519, 273] width 42 height 13
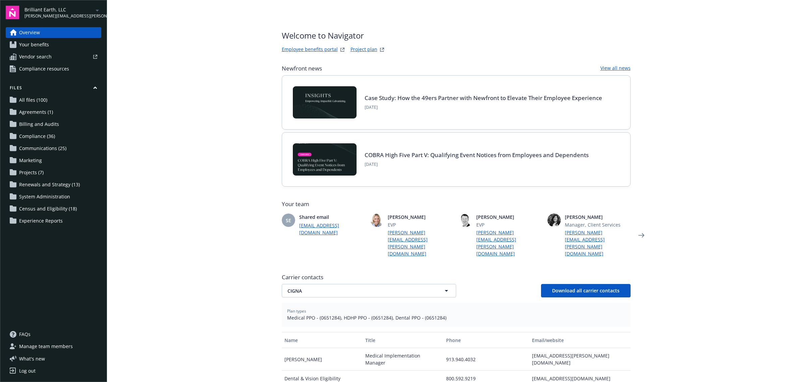
click at [48, 145] on span "Communications (25)" at bounding box center [42, 148] width 47 height 11
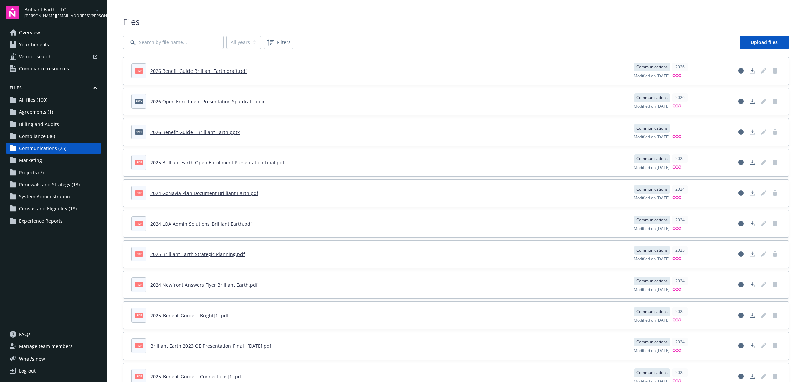
click at [71, 148] on link "Communications (25)" at bounding box center [54, 148] width 96 height 11
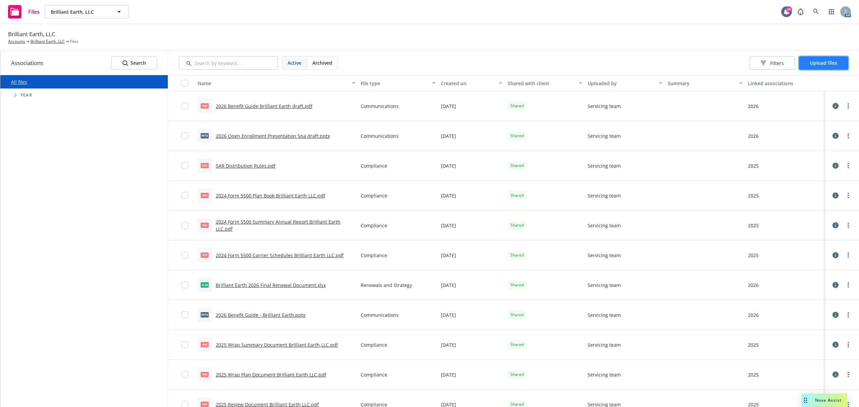
click at [836, 59] on button "Upload files" at bounding box center [823, 62] width 49 height 13
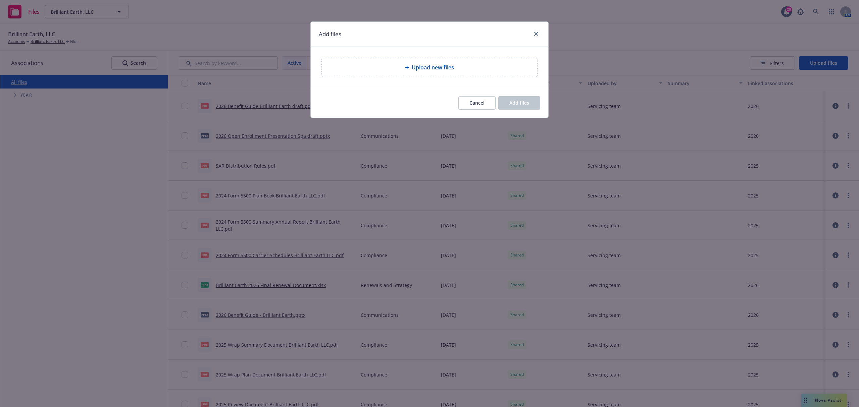
click at [443, 60] on div "Upload new files" at bounding box center [429, 67] width 215 height 19
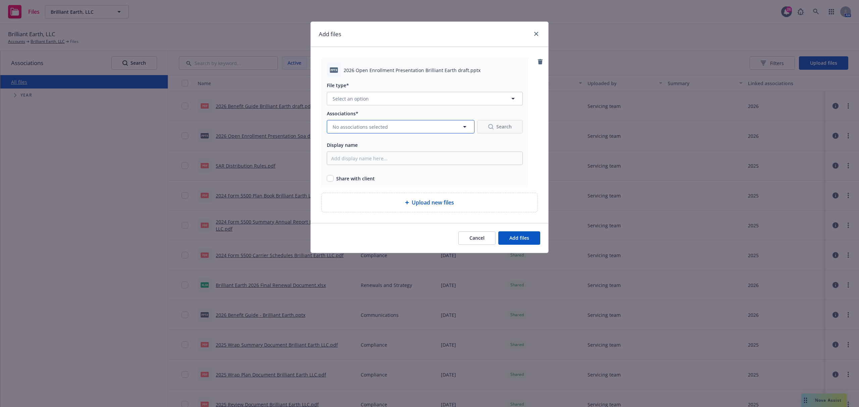
click at [407, 131] on button "No associations selected" at bounding box center [401, 126] width 148 height 13
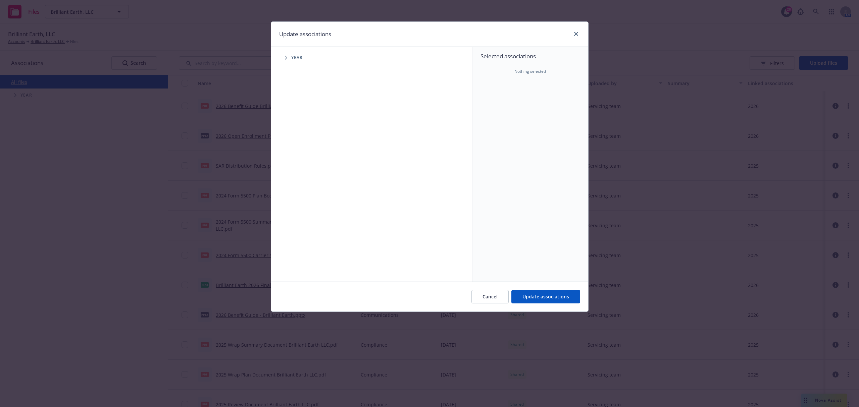
click at [286, 59] on icon "Tree Example" at bounding box center [286, 58] width 3 height 4
click at [303, 165] on input "Tree Example" at bounding box center [303, 165] width 7 height 7
checkbox input "true"
click at [531, 291] on button "Update associations" at bounding box center [545, 296] width 69 height 13
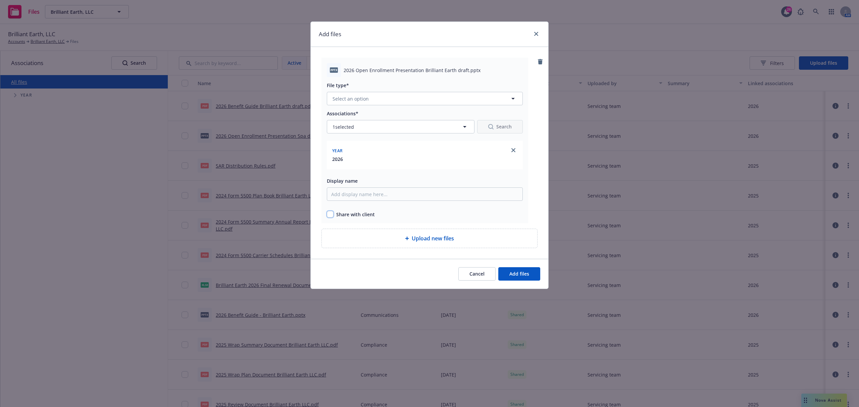
click at [333, 214] on input "checkbox" at bounding box center [330, 214] width 7 height 7
checkbox input "true"
click at [529, 266] on div "Cancel Add files" at bounding box center [429, 274] width 237 height 30
click at [529, 275] on span "Add files" at bounding box center [519, 274] width 20 height 6
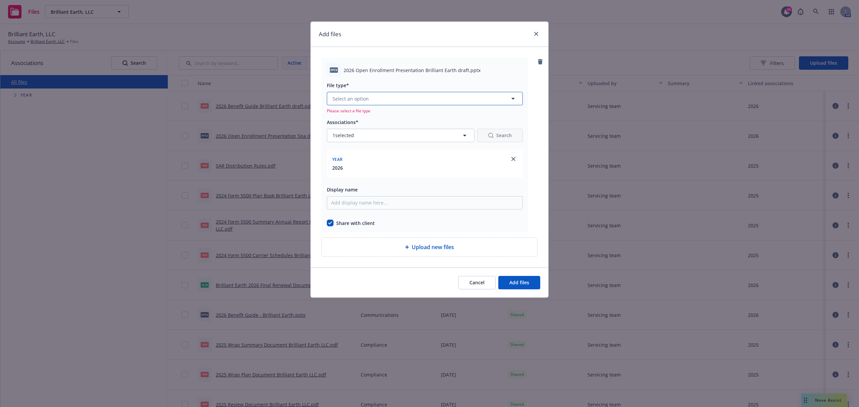
click at [390, 99] on button "Select an option" at bounding box center [425, 98] width 196 height 13
click at [377, 172] on div "Communications" at bounding box center [424, 171] width 187 height 10
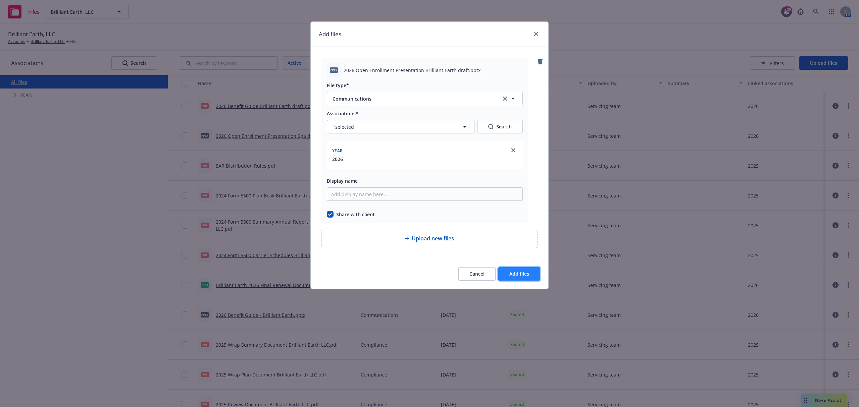
click at [512, 274] on span "Add files" at bounding box center [519, 274] width 20 height 6
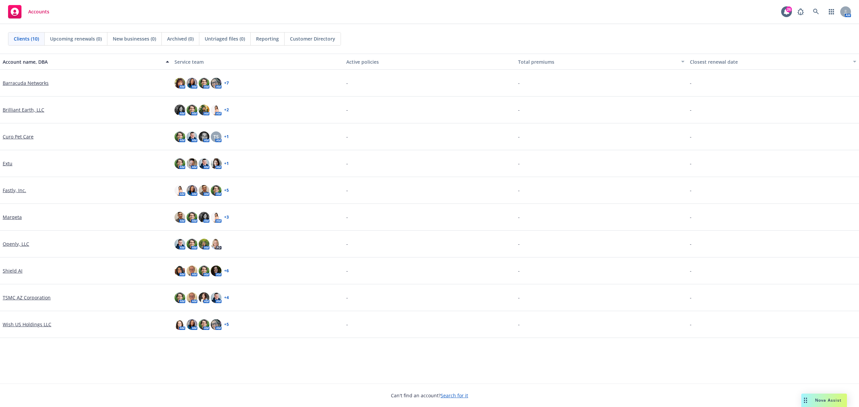
click at [19, 110] on link "Brilliant Earth, LLC" at bounding box center [24, 109] width 42 height 7
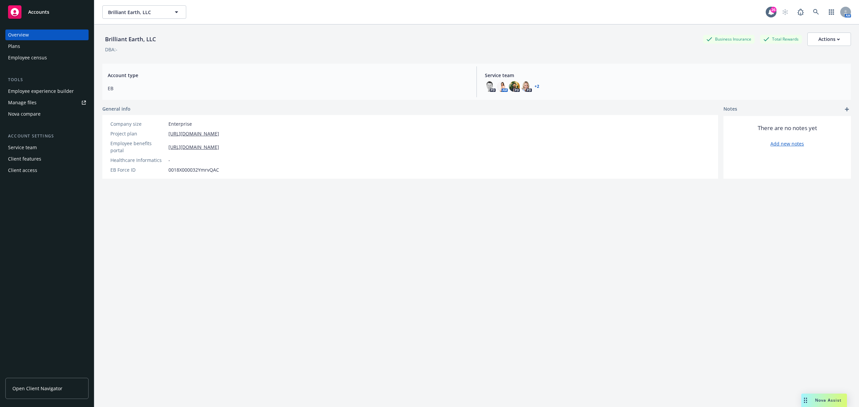
click at [38, 102] on link "Manage files" at bounding box center [46, 102] width 83 height 11
click at [41, 382] on link "Open Client Navigator" at bounding box center [46, 388] width 83 height 21
click at [48, 92] on div "Employee experience builder" at bounding box center [41, 91] width 66 height 11
click at [25, 45] on div "Plans" at bounding box center [47, 46] width 78 height 11
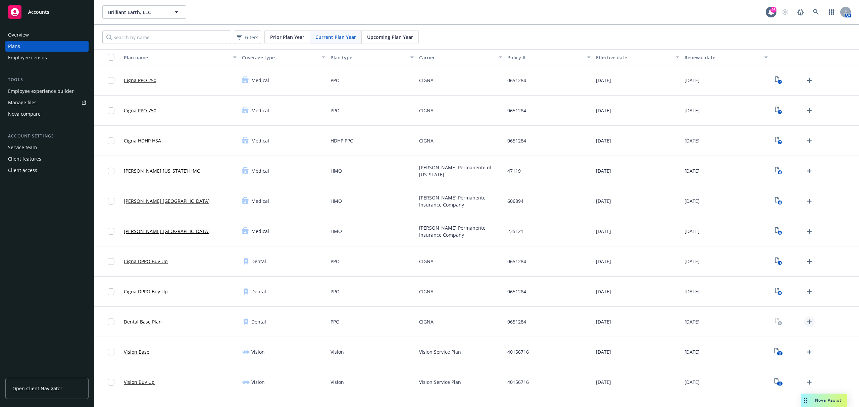
click at [807, 322] on icon "Upload Plan Documents" at bounding box center [809, 322] width 5 height 5
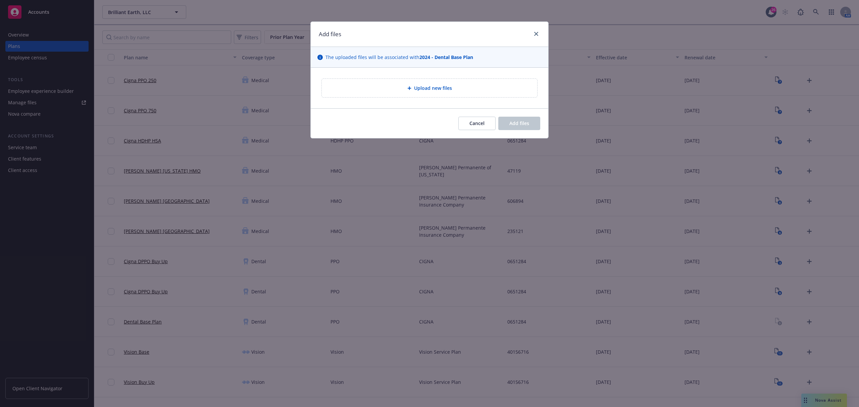
click at [424, 93] on div "Upload new files" at bounding box center [429, 88] width 215 height 18
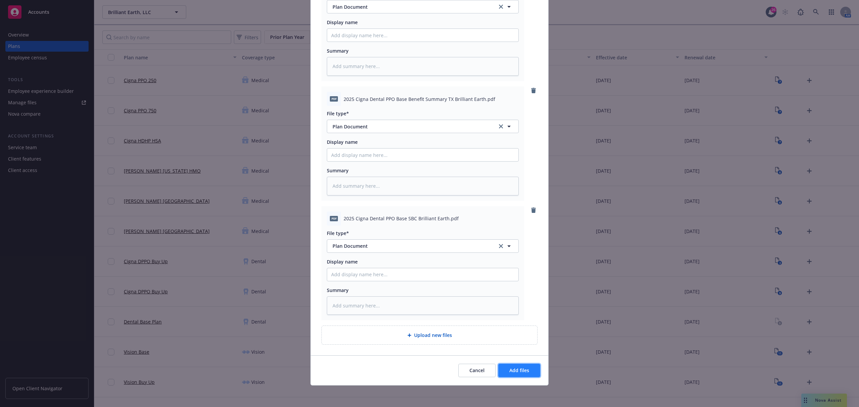
click at [518, 376] on button "Add files" at bounding box center [519, 370] width 42 height 13
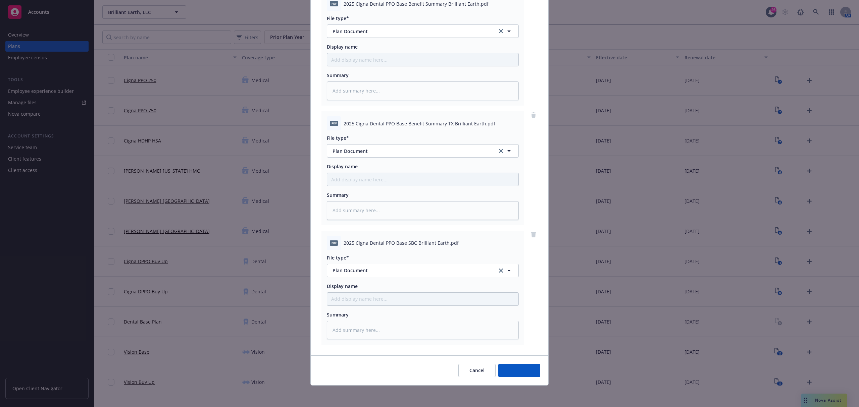
scroll to position [88, 0]
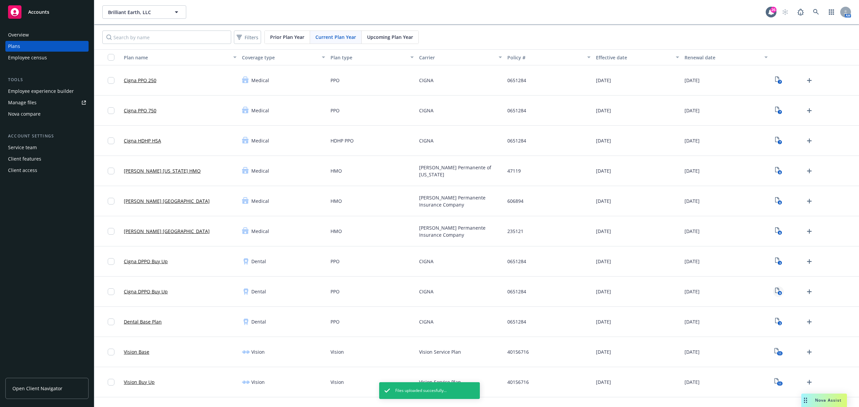
click at [779, 294] on text "9" at bounding box center [780, 293] width 2 height 4
click at [807, 322] on icon "Upload Plan Documents" at bounding box center [809, 322] width 5 height 5
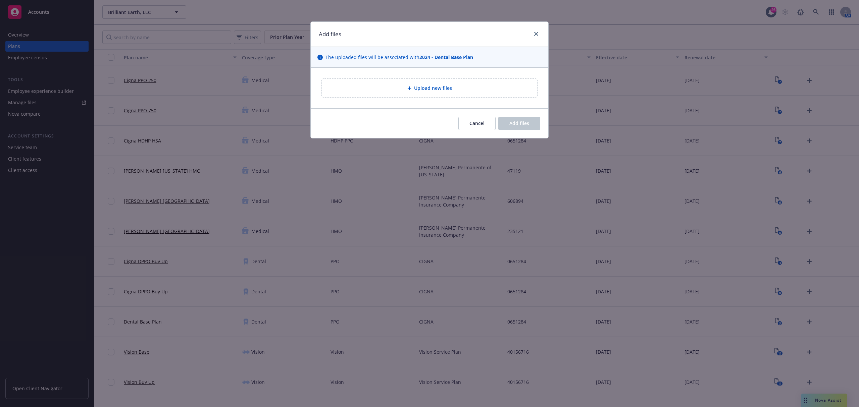
click at [458, 96] on div "Upload new files" at bounding box center [429, 88] width 215 height 18
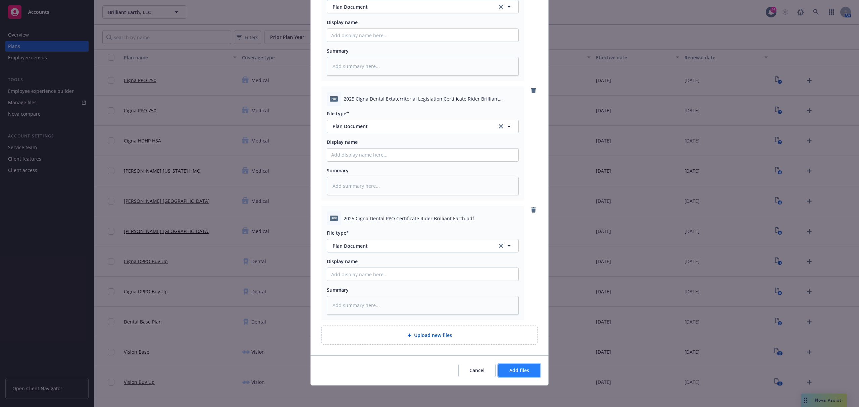
click at [516, 369] on span "Add files" at bounding box center [519, 370] width 20 height 6
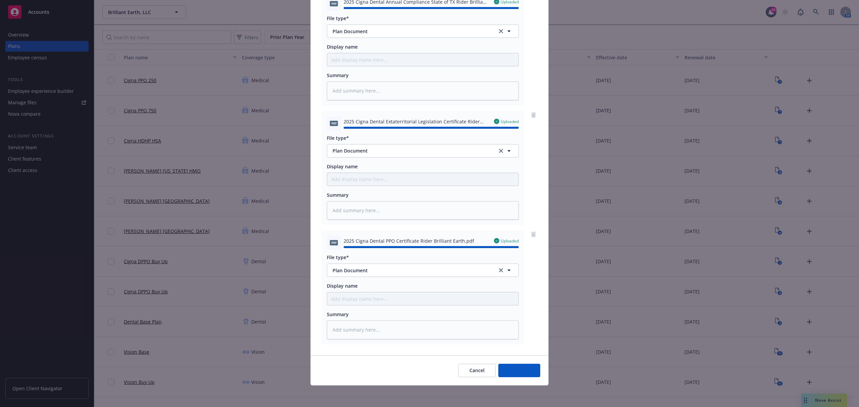
type textarea "x"
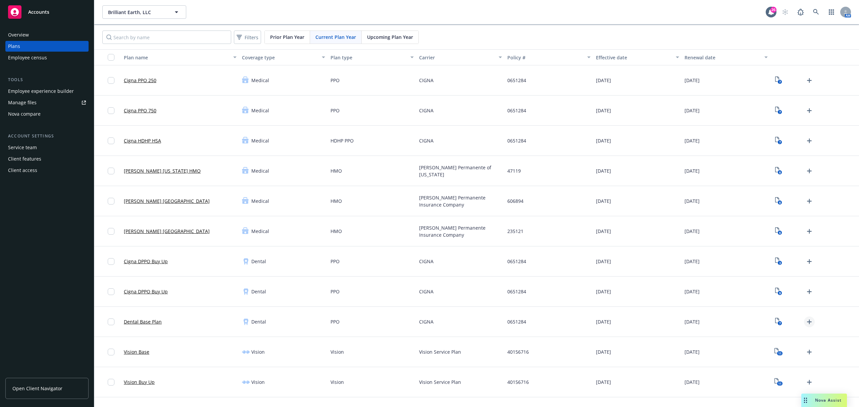
click at [805, 321] on icon "Upload Plan Documents" at bounding box center [809, 322] width 8 height 8
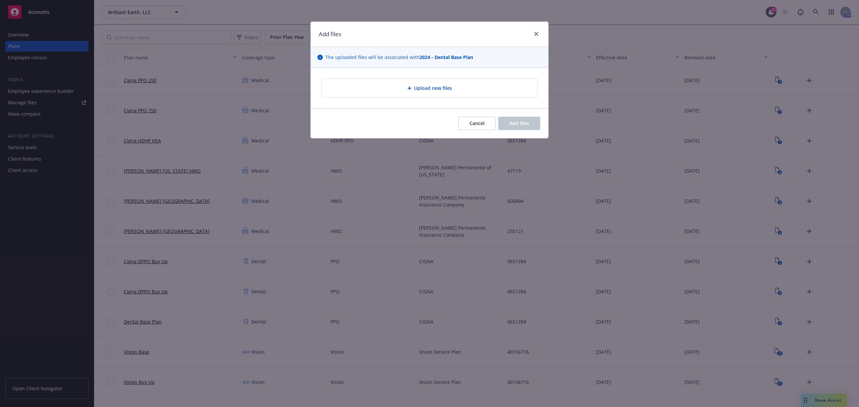
click at [478, 87] on div "Upload new files" at bounding box center [429, 88] width 205 height 8
click at [533, 33] on link "close" at bounding box center [536, 34] width 8 height 8
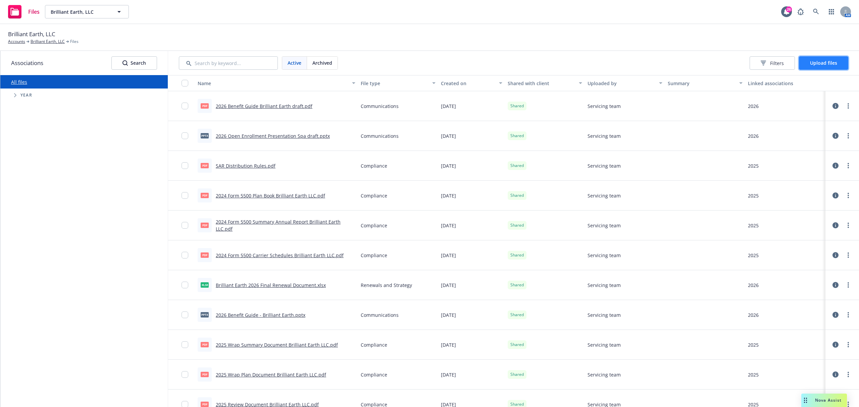
click at [799, 65] on button "Upload files" at bounding box center [823, 62] width 49 height 13
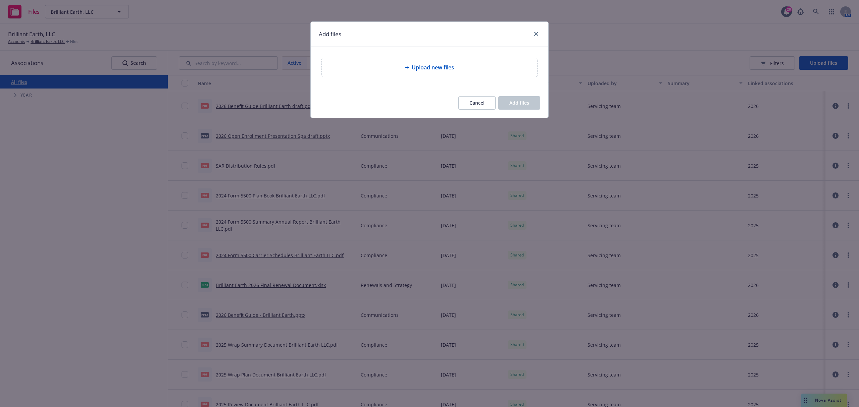
click at [463, 63] on div "Upload new files" at bounding box center [429, 67] width 205 height 8
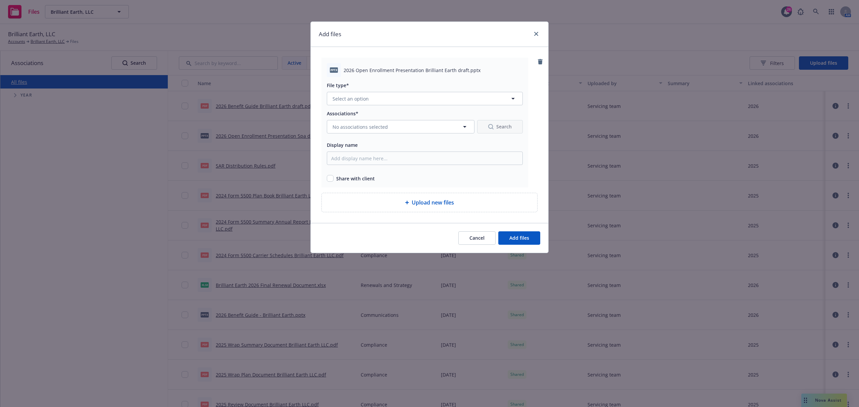
click at [397, 107] on div at bounding box center [425, 107] width 196 height 4
click at [398, 104] on button "Select an option" at bounding box center [425, 98] width 196 height 13
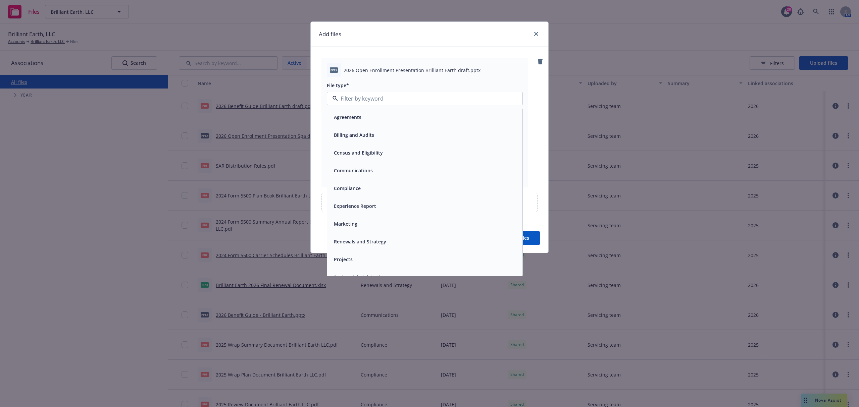
click at [376, 168] on div "Communications" at bounding box center [424, 171] width 187 height 10
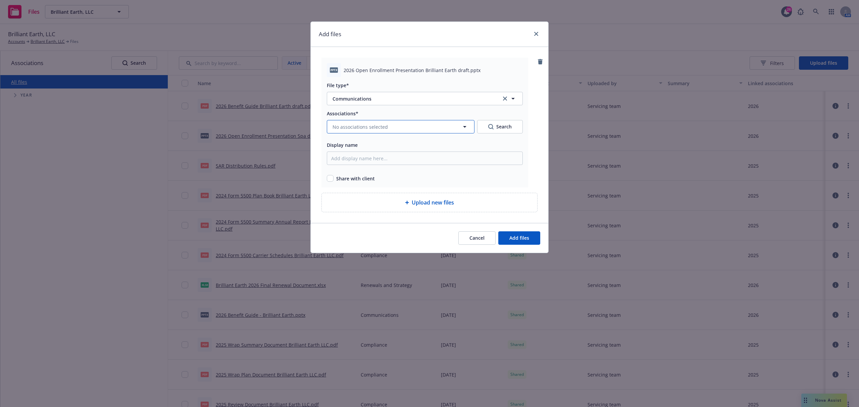
click at [339, 127] on span "No associations selected" at bounding box center [359, 126] width 55 height 7
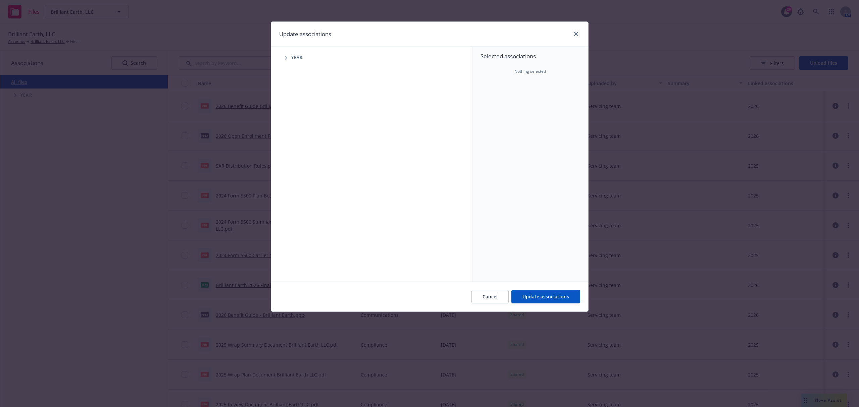
click at [281, 57] on span "Tree Example" at bounding box center [285, 57] width 11 height 11
click at [303, 161] on div "2026 Year" at bounding box center [310, 165] width 20 height 13
click at [303, 165] on input "Tree Example" at bounding box center [303, 165] width 7 height 7
click at [304, 165] on input "Tree Example" at bounding box center [303, 165] width 7 height 7
checkbox input "true"
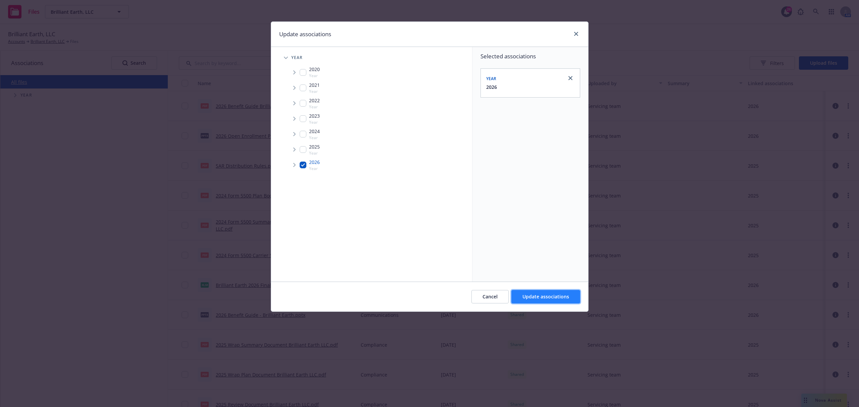
click at [543, 295] on span "Update associations" at bounding box center [545, 296] width 47 height 6
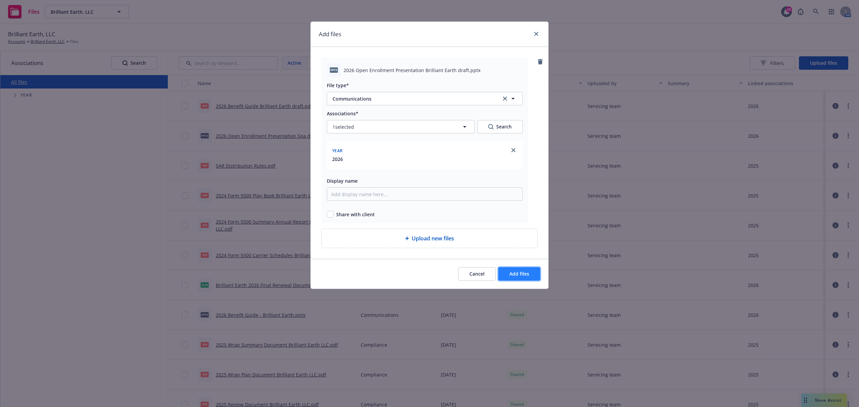
click at [524, 272] on span "Add files" at bounding box center [519, 274] width 20 height 6
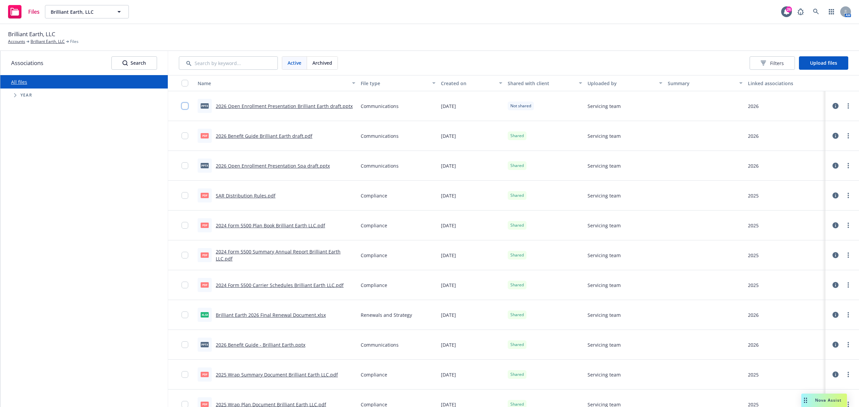
click at [183, 104] on input "checkbox" at bounding box center [184, 106] width 7 height 7
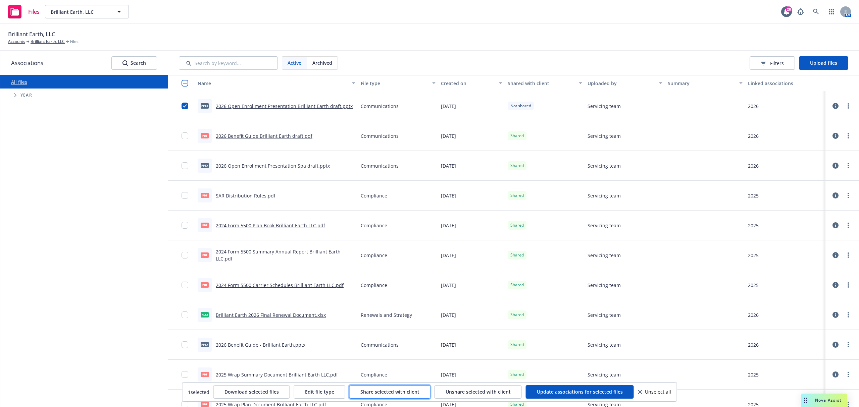
click at [383, 392] on span "Share selected with client" at bounding box center [389, 392] width 59 height 6
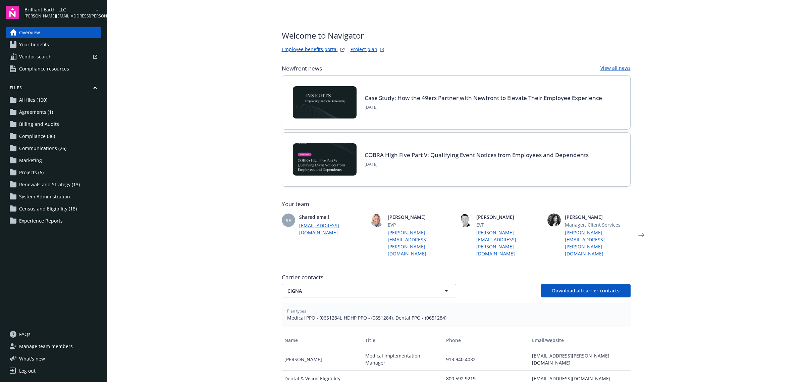
click at [44, 145] on span "Communications (26)" at bounding box center [42, 148] width 47 height 11
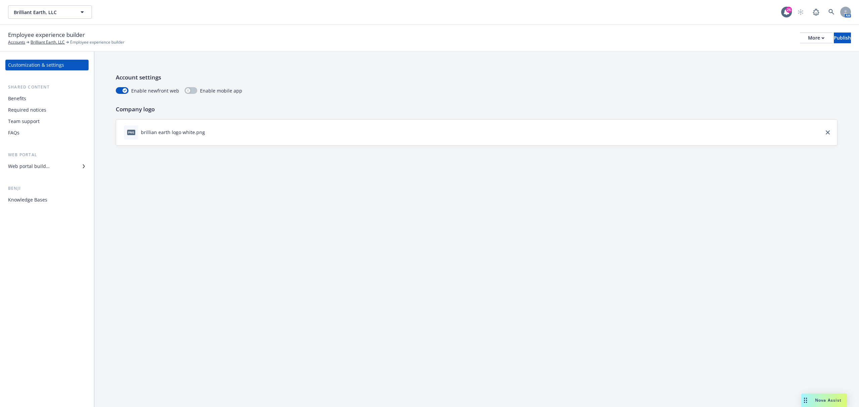
click at [27, 104] on div "Benefits Required notices Team support FAQs" at bounding box center [46, 115] width 83 height 45
click at [30, 99] on div "Benefits" at bounding box center [47, 98] width 78 height 11
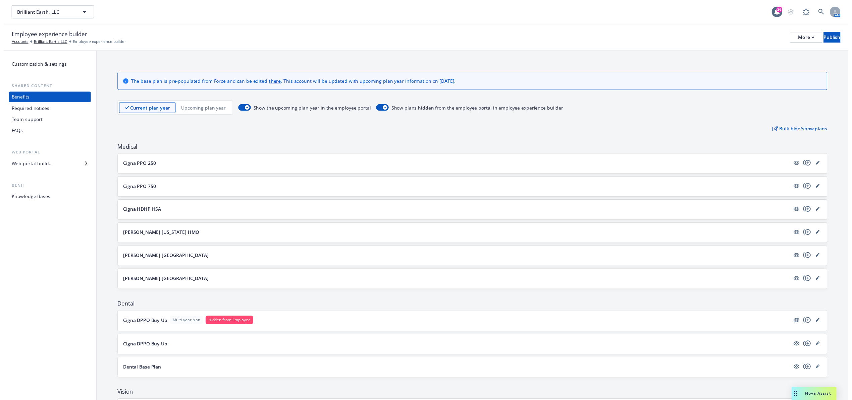
scroll to position [45, 0]
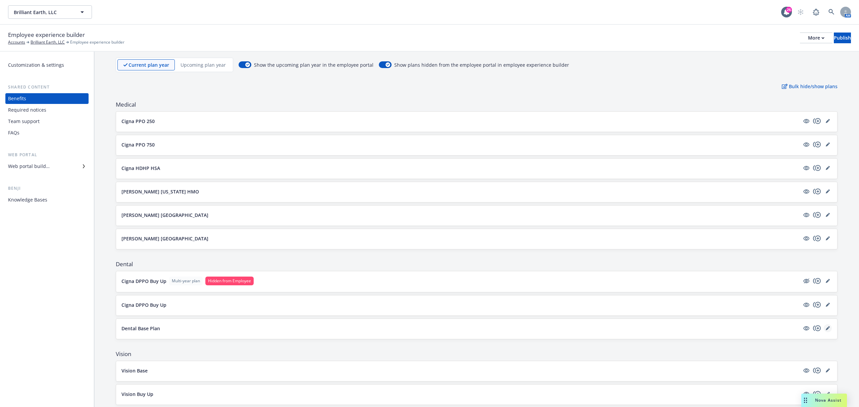
click at [825, 328] on icon "editPencil" at bounding box center [827, 328] width 4 height 4
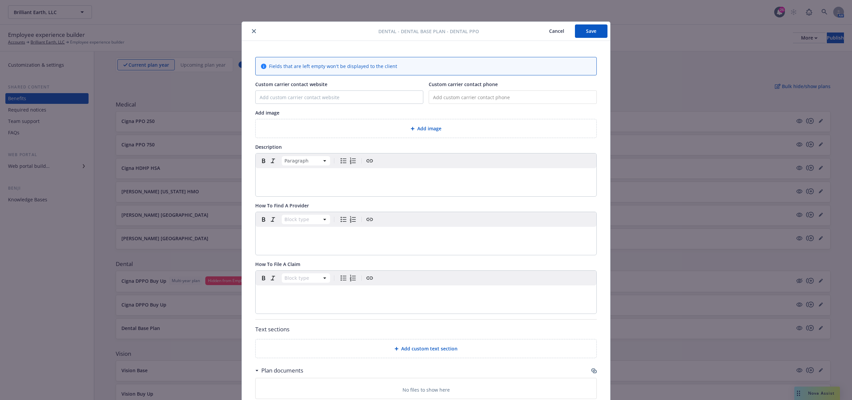
click at [302, 184] on div "editable markdown" at bounding box center [426, 176] width 341 height 16
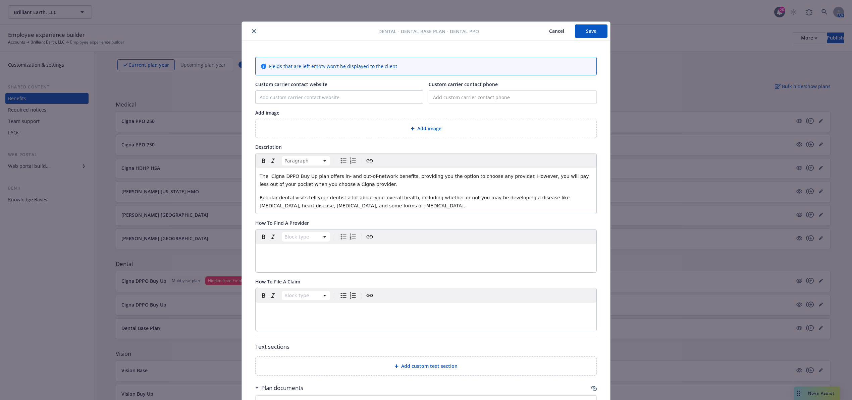
click at [300, 176] on span "The Cigna DPPO Buy Up plan offers in- and out-of-network benefits, providing yo…" at bounding box center [425, 180] width 331 height 13
click at [342, 257] on p "editable markdown" at bounding box center [426, 253] width 333 height 8
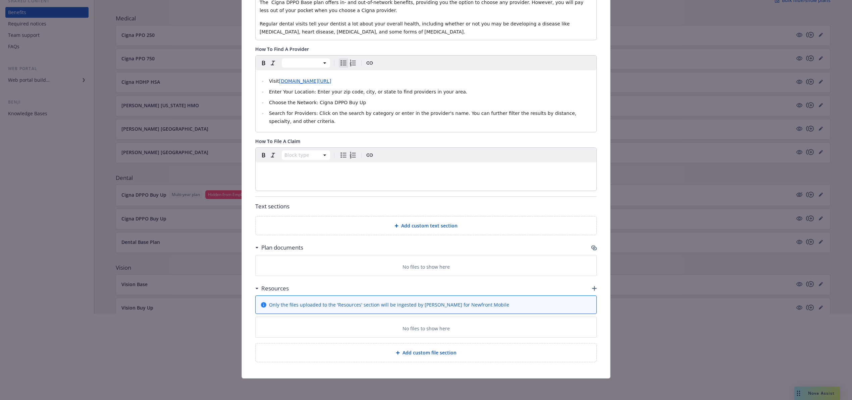
scroll to position [136, 0]
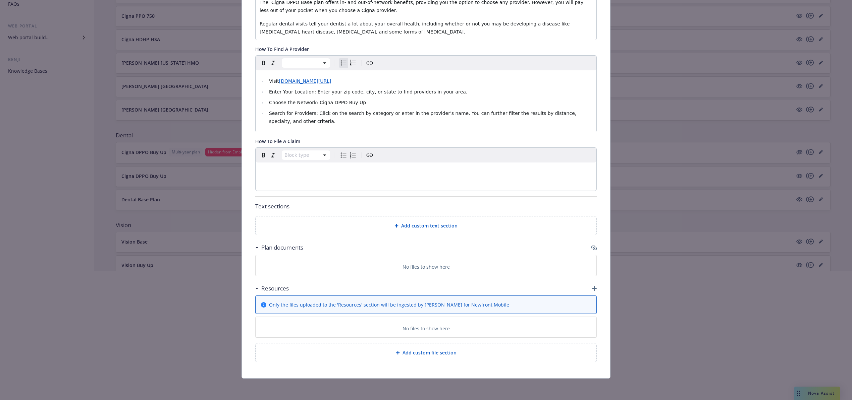
click at [446, 352] on div at bounding box center [426, 336] width 852 height 43
click at [453, 225] on div "Add custom text section" at bounding box center [426, 226] width 330 height 8
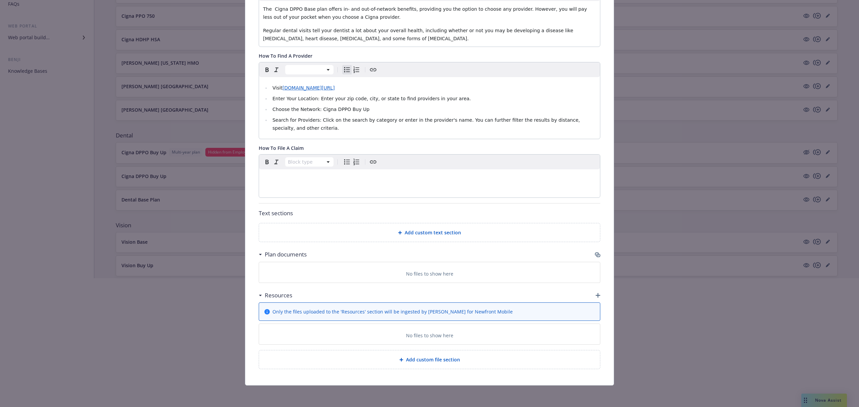
scroll to position [170, 0]
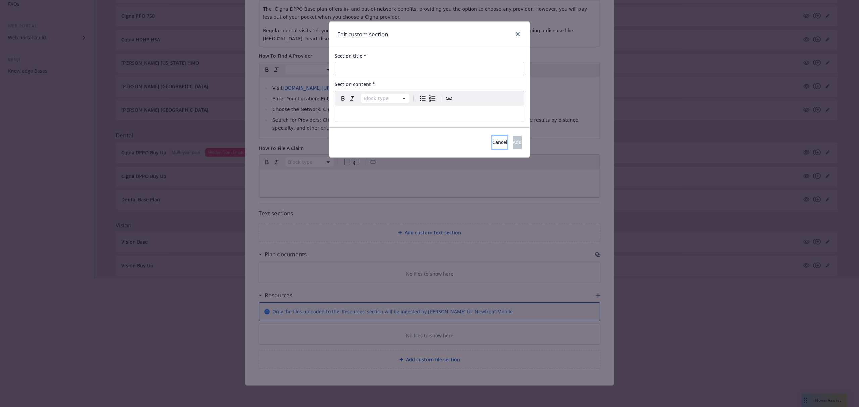
click at [492, 145] on span "Cancel" at bounding box center [499, 142] width 15 height 6
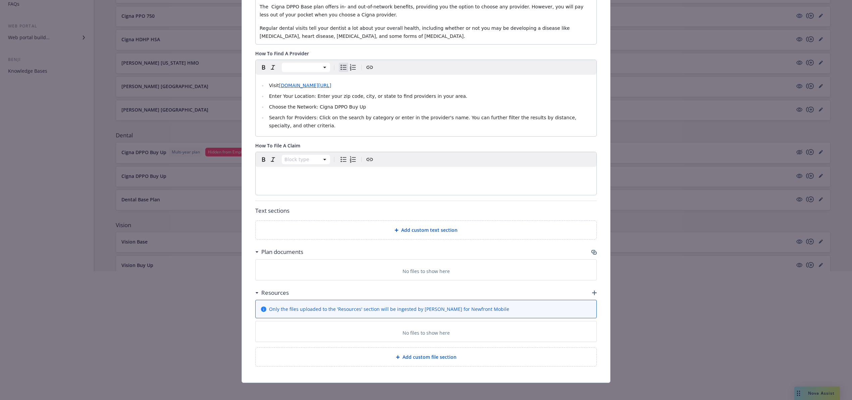
click at [591, 252] on icon "button" at bounding box center [593, 251] width 4 height 3
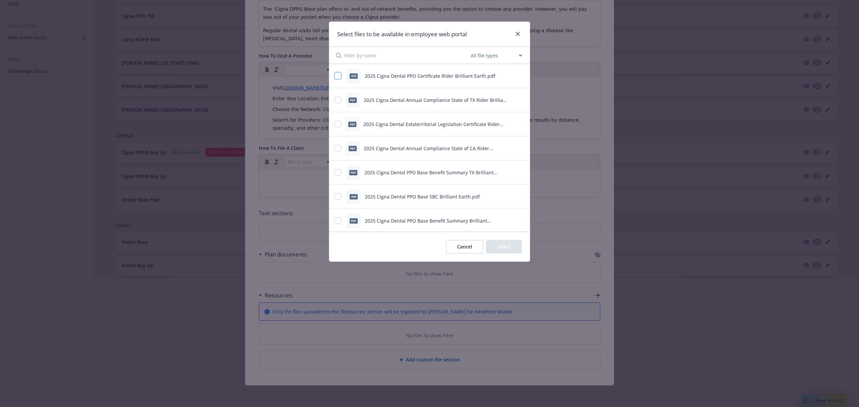
click at [337, 73] on input "checkbox" at bounding box center [337, 75] width 7 height 7
checkbox input "true"
click at [338, 101] on input "checkbox" at bounding box center [337, 100] width 7 height 7
checkbox input "true"
click at [338, 124] on input "checkbox" at bounding box center [337, 124] width 7 height 7
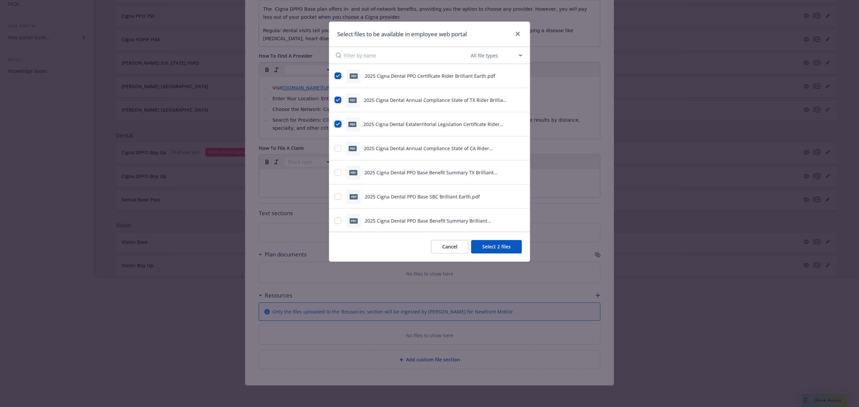
checkbox input "true"
click at [330, 117] on div "pdf 2025 Cigna Dental Extaterritorial Legislation Certificate Rider Brilliant E…" at bounding box center [429, 124] width 201 height 24
click at [510, 146] on div at bounding box center [515, 148] width 17 height 7
click at [518, 146] on icon "preview file" at bounding box center [521, 148] width 6 height 5
click at [337, 75] on input "checkbox" at bounding box center [337, 75] width 7 height 7
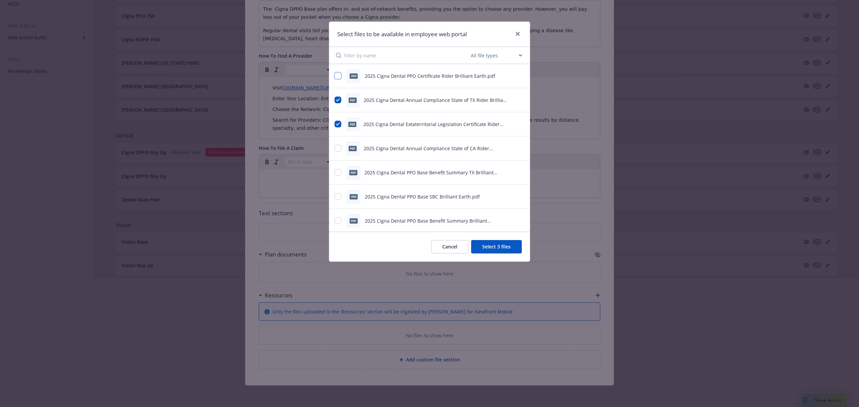
checkbox input "false"
click at [337, 125] on input "checkbox" at bounding box center [337, 124] width 7 height 7
checkbox input "false"
drag, startPoint x: 336, startPoint y: 194, endPoint x: 333, endPoint y: 204, distance: 11.1
click at [336, 194] on input "checkbox" at bounding box center [337, 196] width 7 height 7
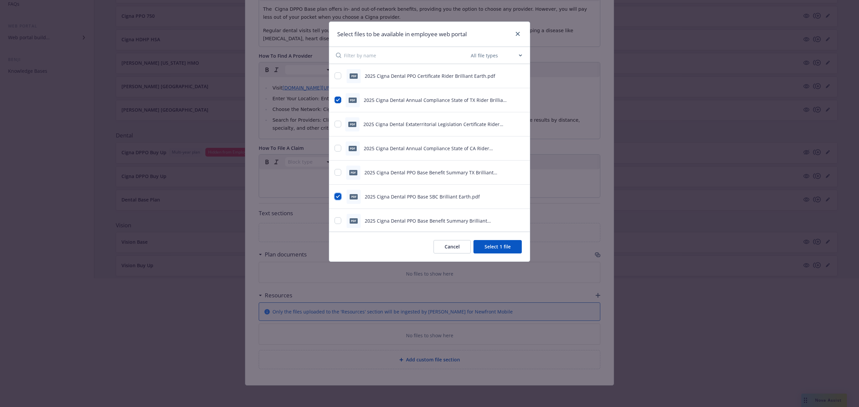
checkbox input "true"
click at [334, 217] on div "pdf 2025 Cigna Dental PPO Base Benefit Summary Brilliant Earth.pdf" at bounding box center [429, 221] width 201 height 24
click at [340, 174] on input "checkbox" at bounding box center [337, 172] width 7 height 7
checkbox input "true"
click at [336, 209] on div "pdf 2025 Cigna Dental PPO Certificate Rider Brilliant Earth.pdf pdf 2025 Cigna …" at bounding box center [429, 148] width 201 height 169
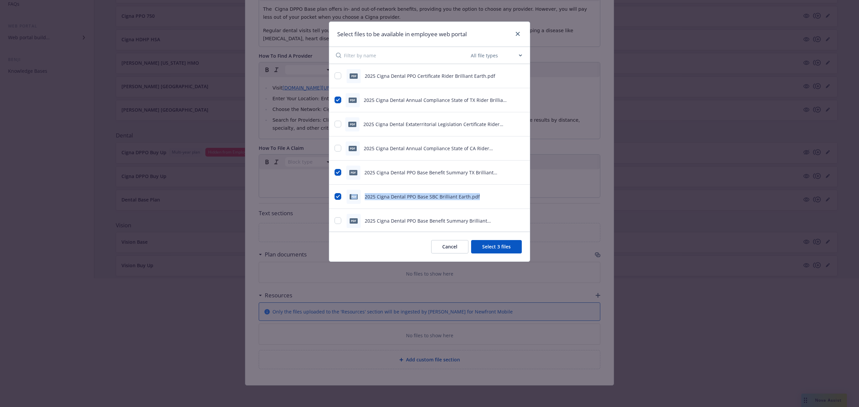
click at [336, 215] on div "pdf 2025 Cigna Dental PPO Base Benefit Summary Brilliant Earth.pdf" at bounding box center [420, 221] width 173 height 14
click at [338, 218] on input "checkbox" at bounding box center [337, 220] width 7 height 7
checkbox input "true"
click at [516, 148] on div "pdf 2025 Cigna Dental Annual Compliance State of CA Rider Brilliant Earth.pdf" at bounding box center [429, 149] width 201 height 24
click at [518, 149] on icon "preview file" at bounding box center [521, 148] width 6 height 5
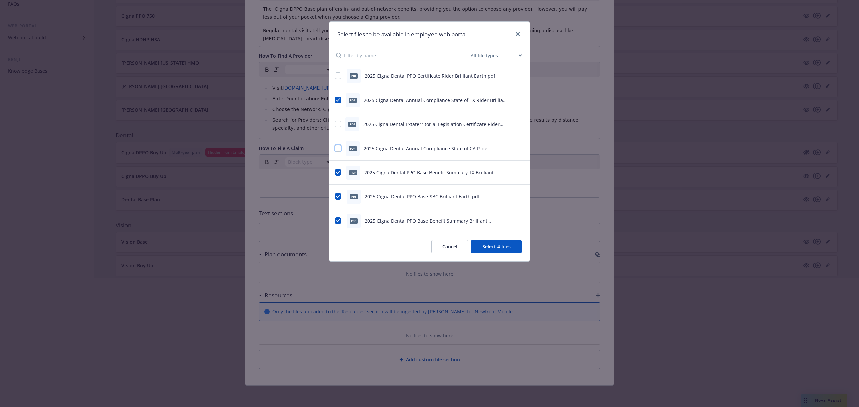
click at [340, 150] on input "checkbox" at bounding box center [337, 148] width 7 height 7
checkbox input "true"
click at [518, 123] on icon "preview file" at bounding box center [521, 123] width 6 height 5
click at [340, 125] on input "checkbox" at bounding box center [337, 124] width 7 height 7
checkbox input "true"
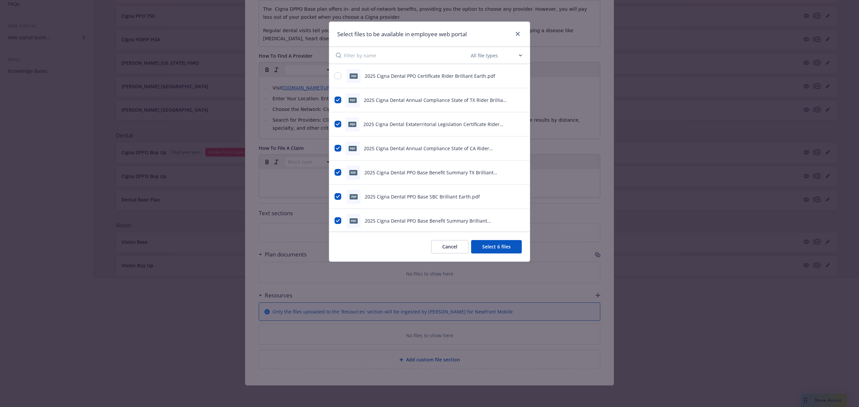
click at [518, 76] on icon "preview file" at bounding box center [521, 75] width 6 height 5
click at [341, 79] on div at bounding box center [338, 75] width 8 height 7
click at [339, 74] on input "checkbox" at bounding box center [337, 75] width 7 height 7
checkbox input "true"
click at [489, 244] on button "Select 7 files" at bounding box center [496, 246] width 51 height 13
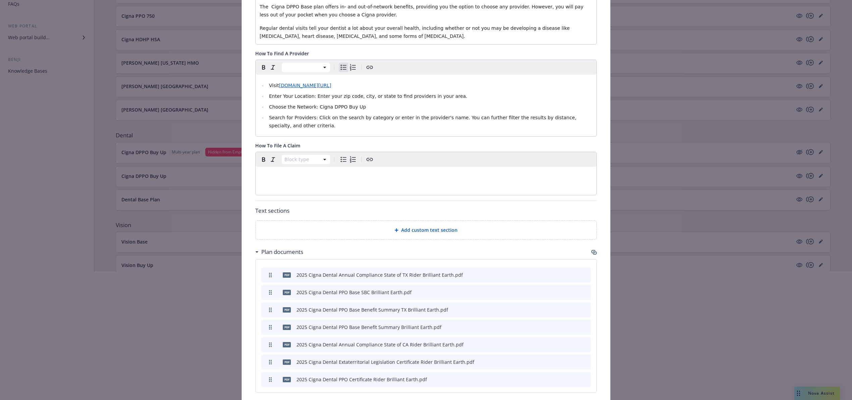
click at [423, 228] on span "Add custom text section" at bounding box center [429, 230] width 56 height 7
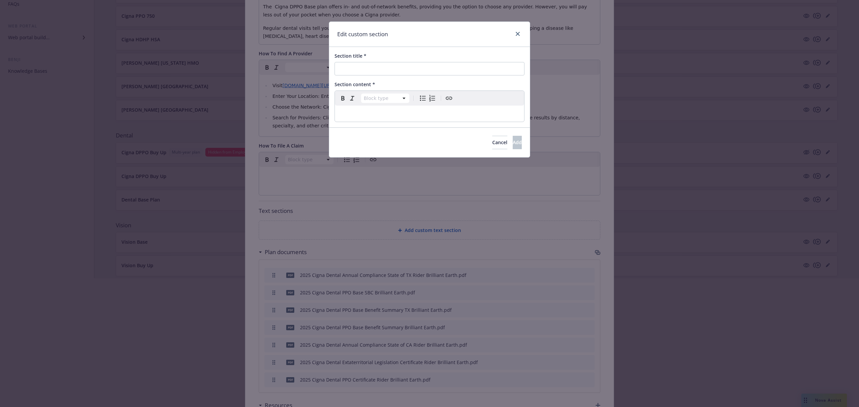
click at [417, 112] on p "editable markdown" at bounding box center [429, 114] width 181 height 8
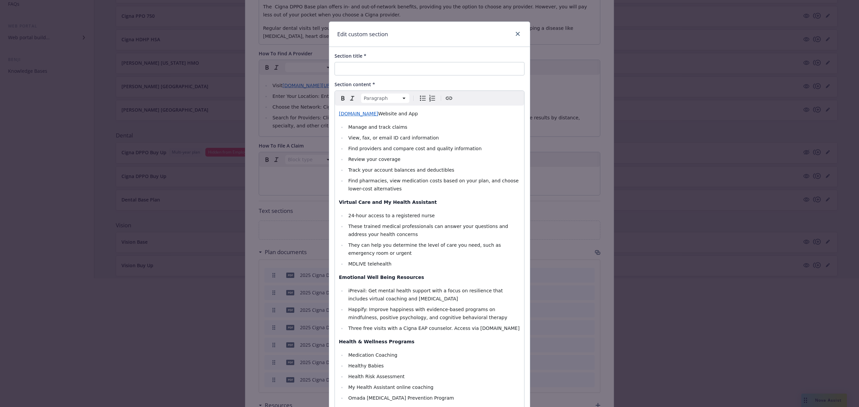
scroll to position [40, 0]
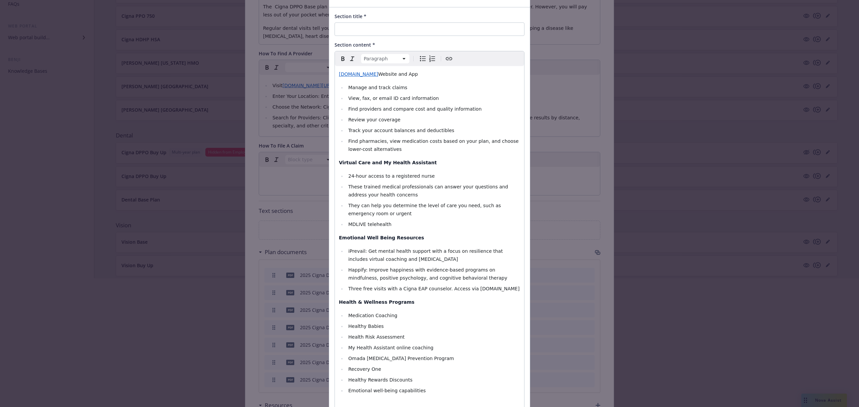
select select
click at [350, 33] on input "Section title *" at bounding box center [429, 28] width 190 height 13
paste input "Cigna Online & Mobile App Tools and Resources"
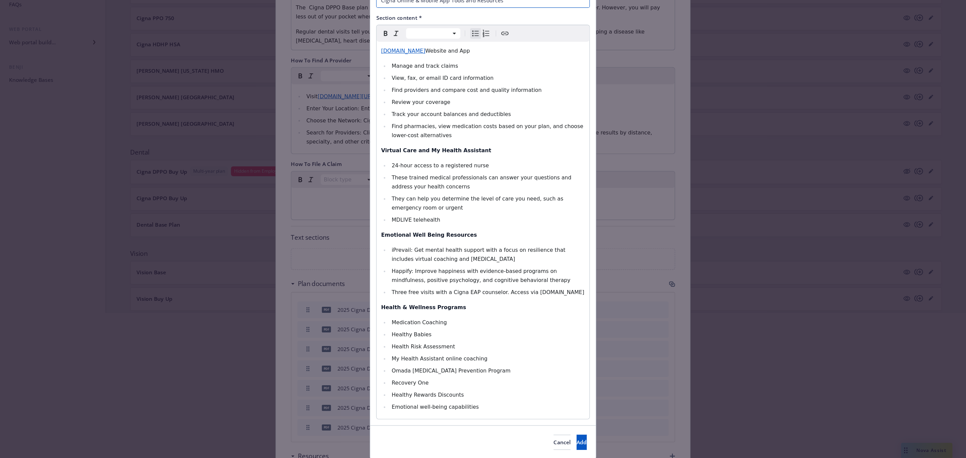
scroll to position [92, 0]
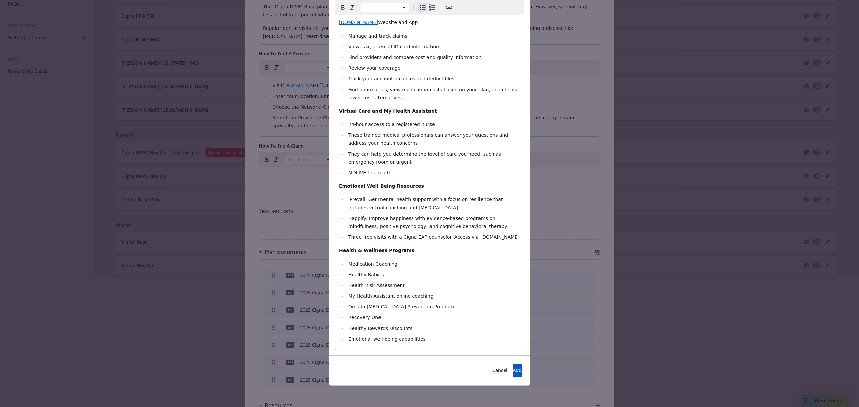
type input "Cigna Online & Mobile App Tools and Resources"
click at [498, 364] on body "Brilliant Earth, LLC Brilliant Earth, LLC 26 AM Employee experience builder Acc…" at bounding box center [429, 139] width 859 height 536
click at [498, 366] on div at bounding box center [429, 385] width 859 height 43
click at [498, 371] on div at bounding box center [429, 385] width 859 height 43
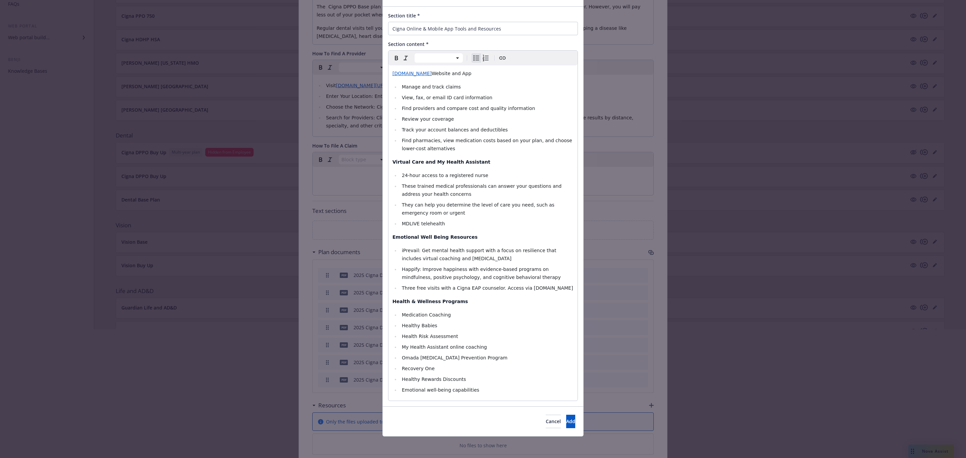
scroll to position [41, 0]
drag, startPoint x: 556, startPoint y: 424, endPoint x: 558, endPoint y: 422, distance: 3.6
click at [556, 407] on div at bounding box center [483, 436] width 966 height 43
click at [558, 407] on div at bounding box center [483, 436] width 966 height 43
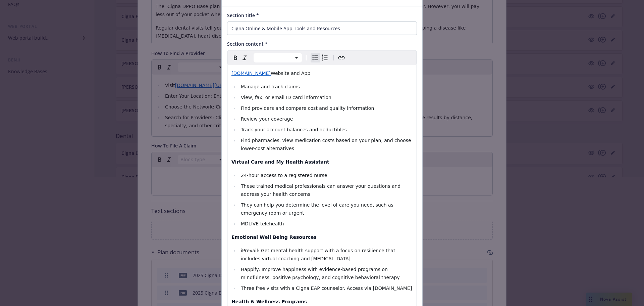
click at [376, 269] on div at bounding box center [322, 284] width 644 height 43
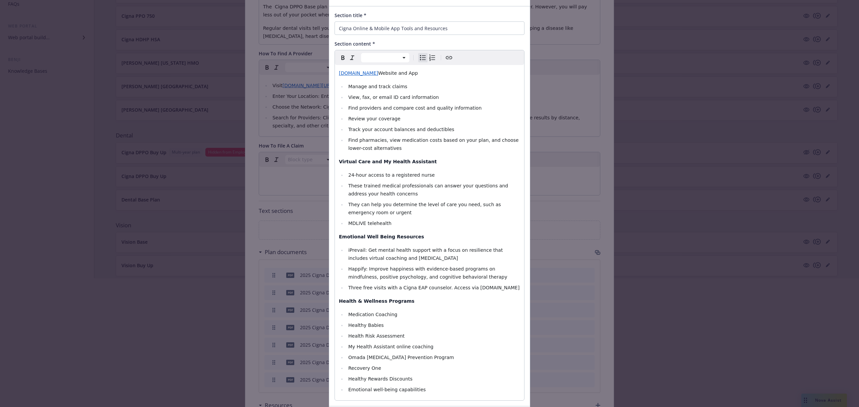
drag, startPoint x: 339, startPoint y: 254, endPoint x: 452, endPoint y: 337, distance: 140.3
click at [452, 338] on div at bounding box center [429, 342] width 859 height 43
click at [439, 255] on li "iPrevail: Get mental health support with a focus on resilience that includes vi…" at bounding box center [433, 254] width 174 height 16
click at [439, 254] on li "iPrevail: Get mental health support with a focus on resilience that includes vi…" at bounding box center [433, 254] width 174 height 16
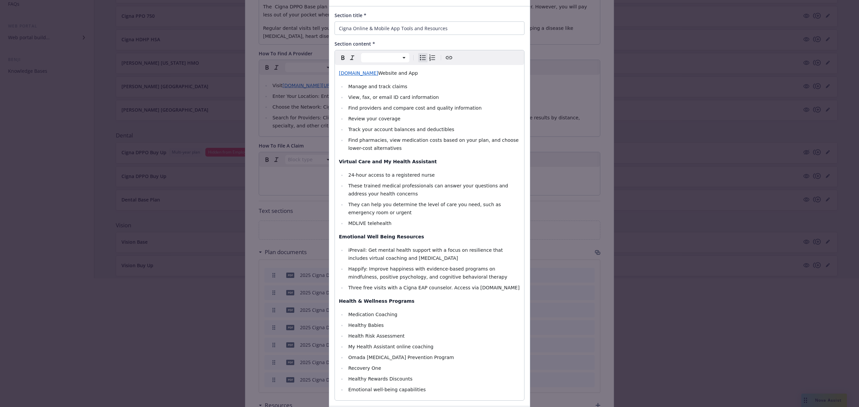
click at [840, 369] on div at bounding box center [429, 385] width 859 height 43
click at [855, 381] on div at bounding box center [429, 385] width 859 height 43
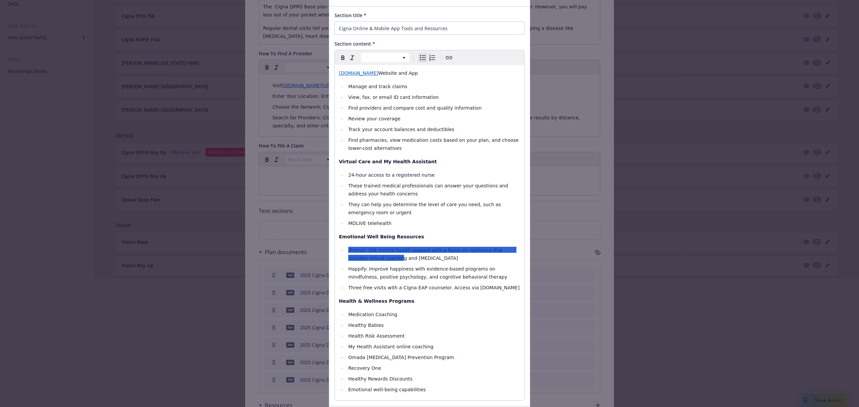
click at [855, 381] on div at bounding box center [429, 385] width 859 height 43
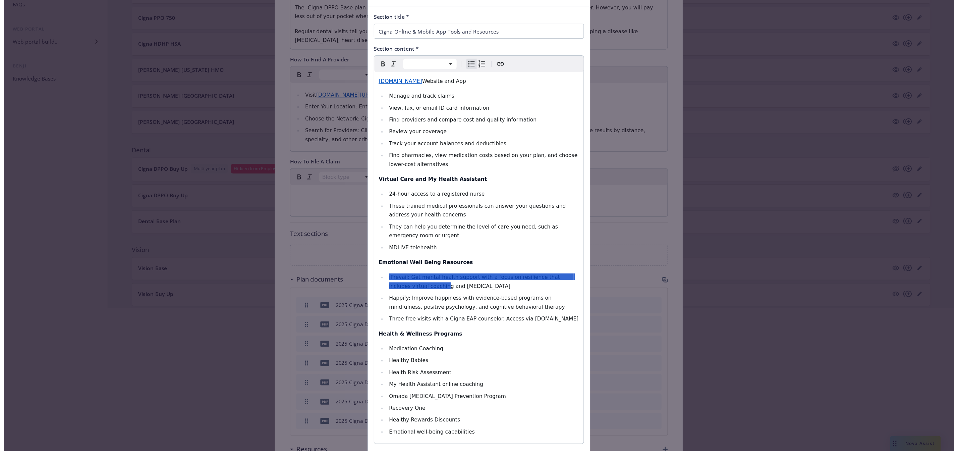
scroll to position [0, 0]
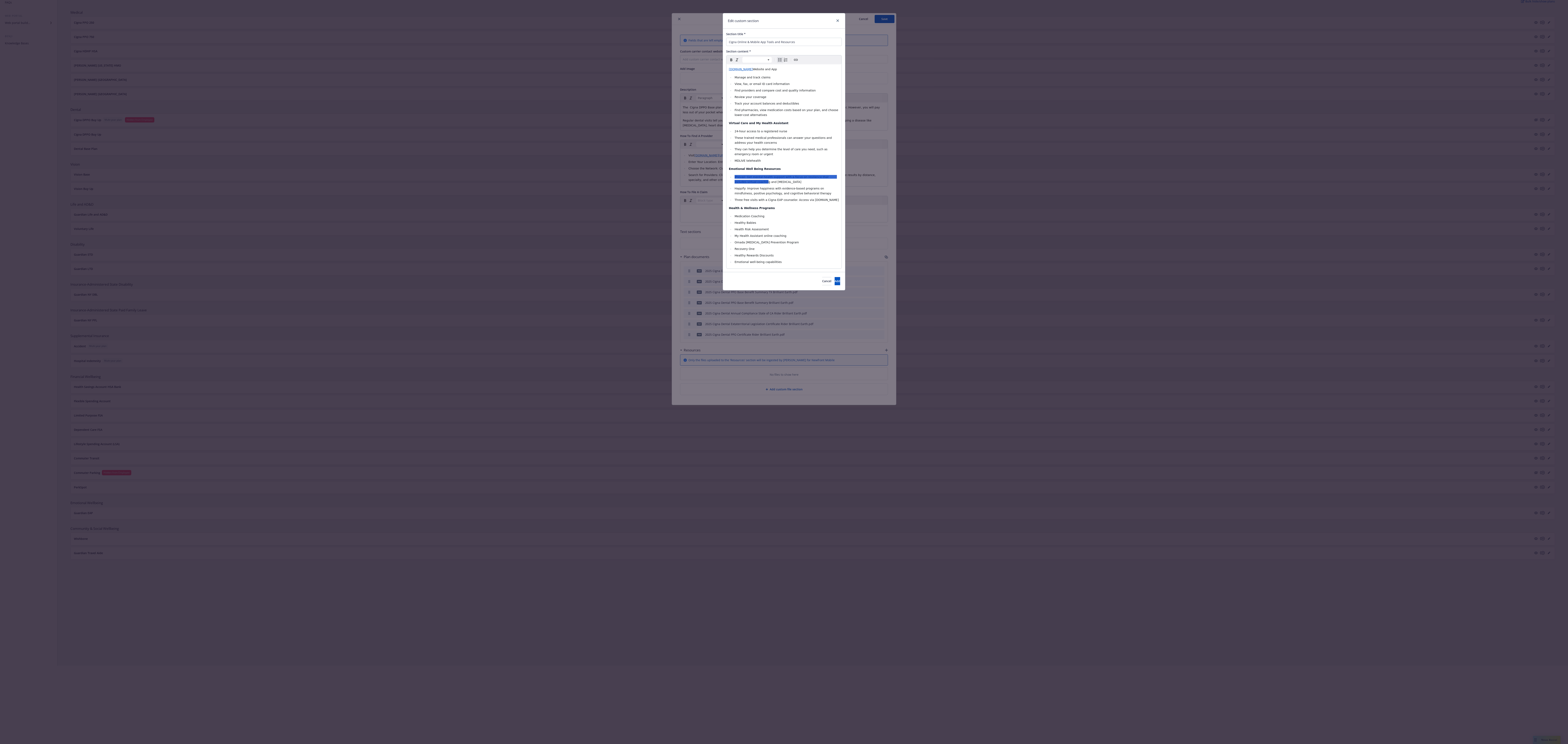
click at [522, 248] on div "Cancel Add" at bounding box center [784, 281] width 122 height 18
click at [522, 248] on button "Add" at bounding box center [837, 281] width 5 height 8
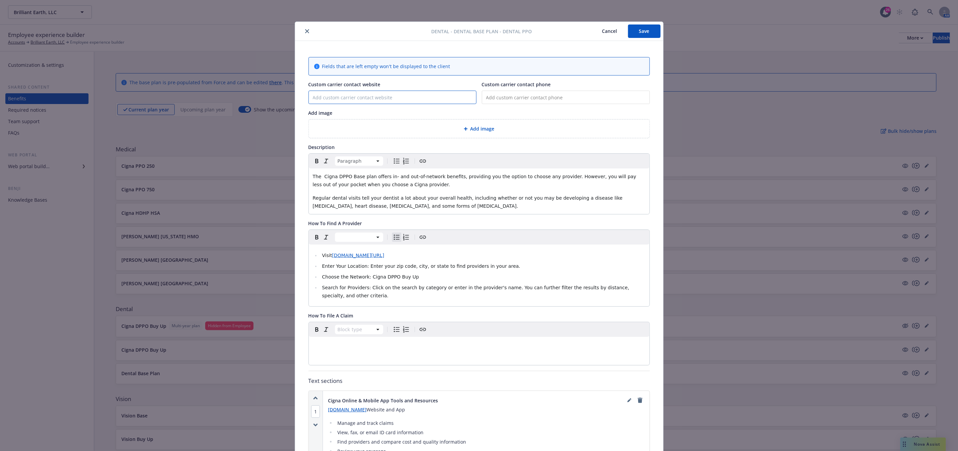
click at [405, 102] on input "Custom carrier contact website" at bounding box center [392, 97] width 167 height 13
paste input "[DOMAIN_NAME]"
type input "[DOMAIN_NAME]"
click at [498, 94] on input "tel" at bounding box center [566, 97] width 168 height 13
paste input "[PHONE_NUMBER]"
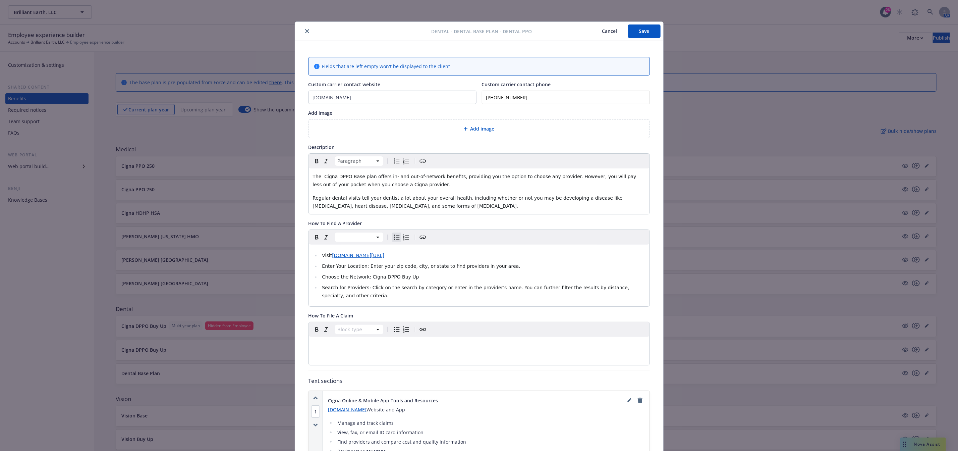
type input "[PHONE_NUMBER]"
click at [634, 32] on button "Save" at bounding box center [644, 30] width 33 height 13
click at [467, 209] on p "Regular dental visits tell your dentist a lot about your overall health, includ…" at bounding box center [479, 202] width 333 height 16
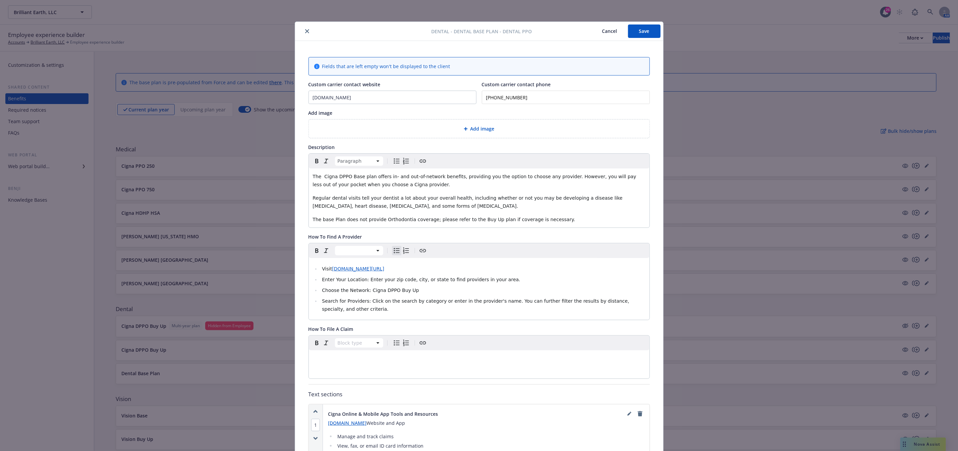
click at [487, 219] on span "The base Plan does not provide Orthodontia coverage; please refer to the Buy Up…" at bounding box center [444, 219] width 263 height 5
click at [645, 37] on button "Save" at bounding box center [644, 30] width 33 height 13
click at [304, 36] on div "Dental - Dental Base Plan - Dental PPO Cancel Save" at bounding box center [479, 31] width 368 height 19
click at [304, 34] on button "close" at bounding box center [307, 31] width 8 height 8
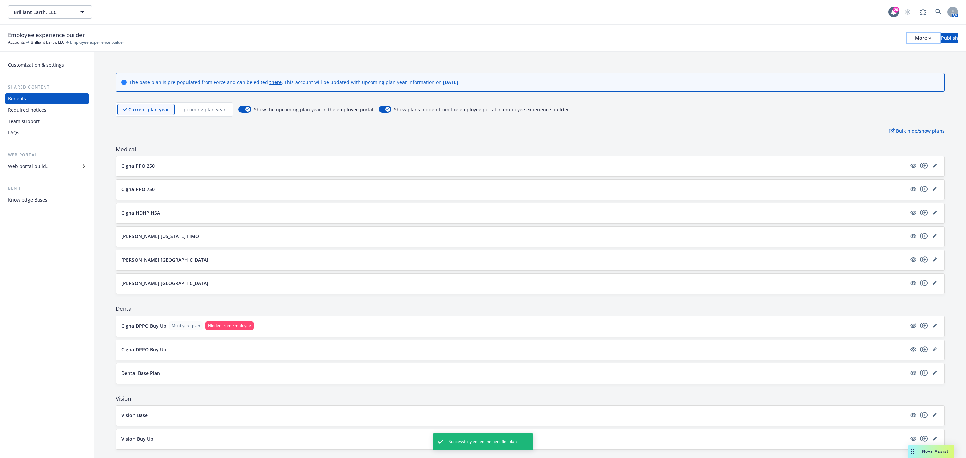
click at [858, 38] on icon "button" at bounding box center [929, 38] width 3 height 2
click at [858, 41] on div "Publish" at bounding box center [949, 38] width 17 height 10
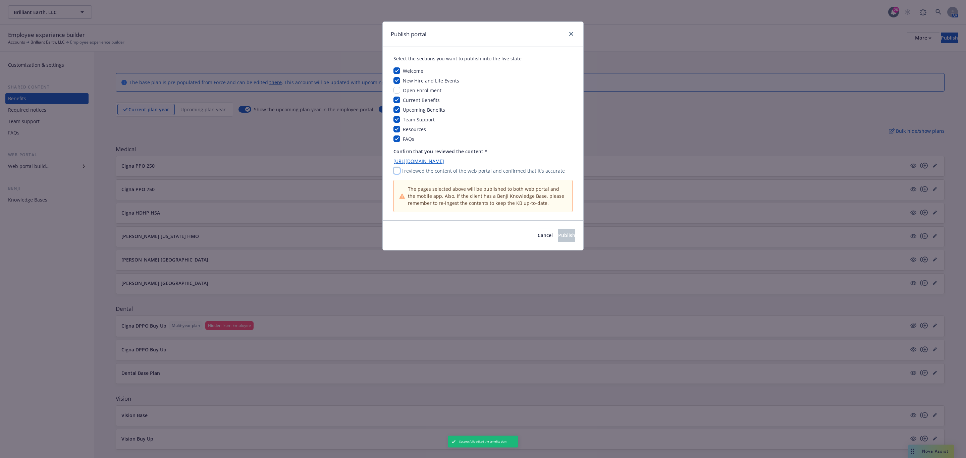
click at [397, 169] on input "checkbox" at bounding box center [396, 170] width 7 height 7
checkbox input "true"
click at [558, 237] on span "Publish" at bounding box center [566, 235] width 17 height 6
